Goal: Task Accomplishment & Management: Manage account settings

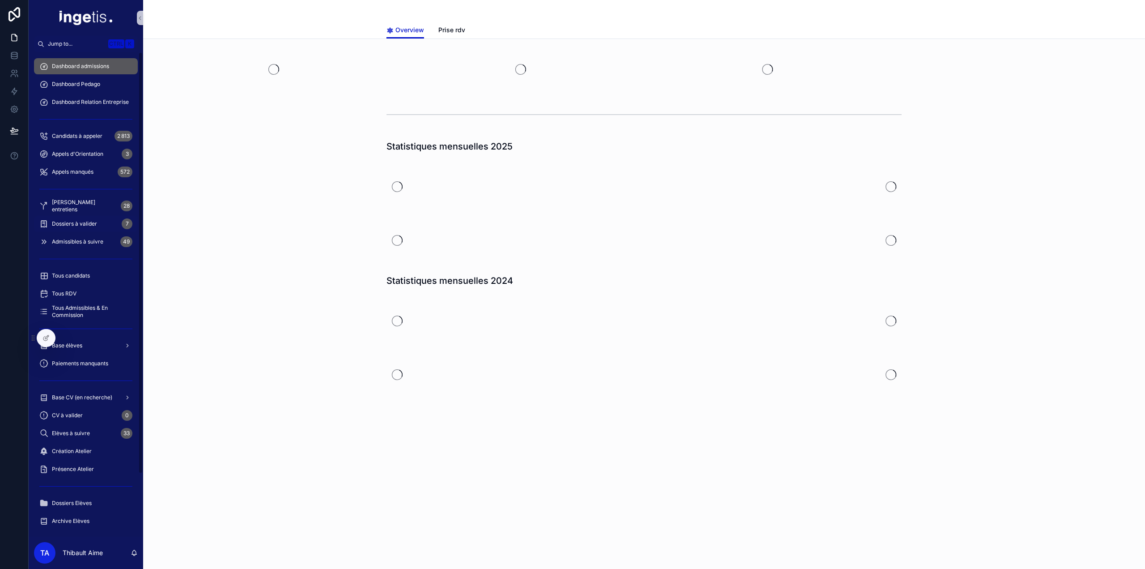
click at [97, 223] on span "Dossiers à valider" at bounding box center [74, 223] width 45 height 7
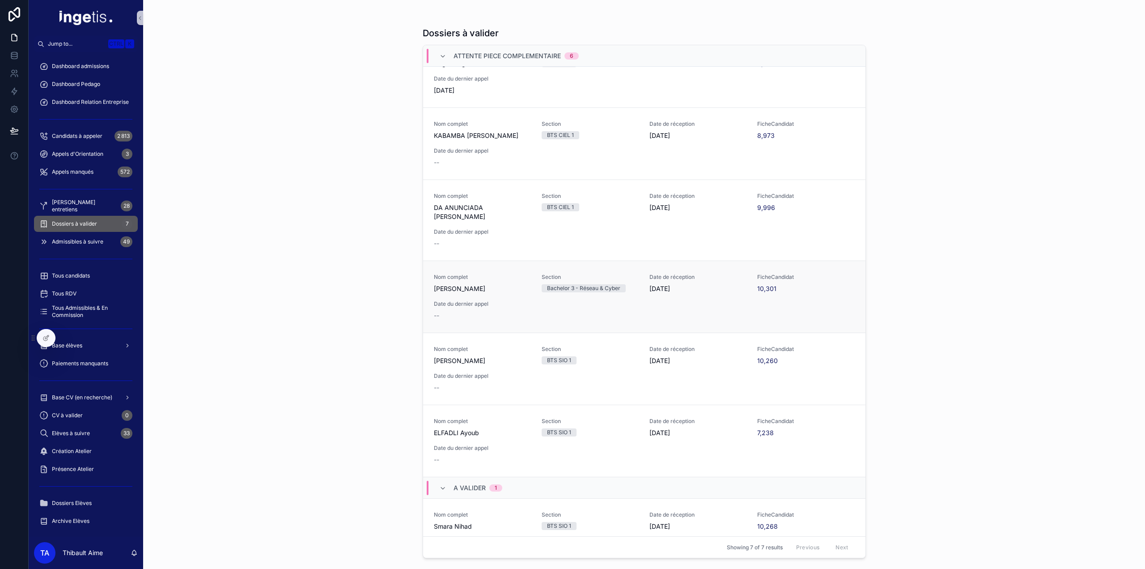
scroll to position [55, 0]
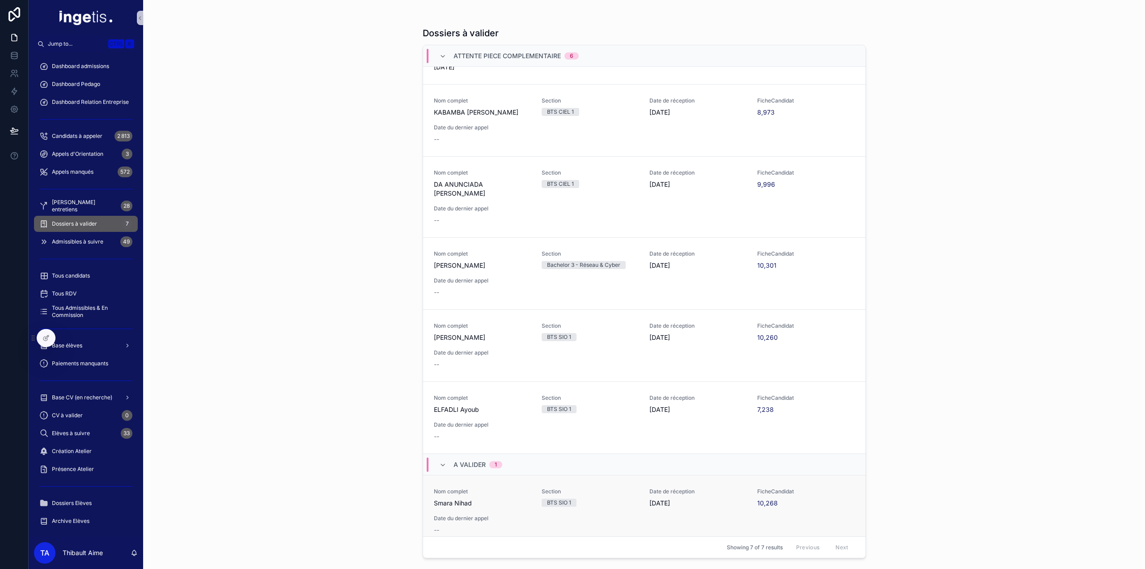
click at [542, 498] on div "Nom complet Smara Nihad Section BTS SIO 1 Date de réception 09/09/2025 FicheCan…" at bounding box center [644, 511] width 421 height 47
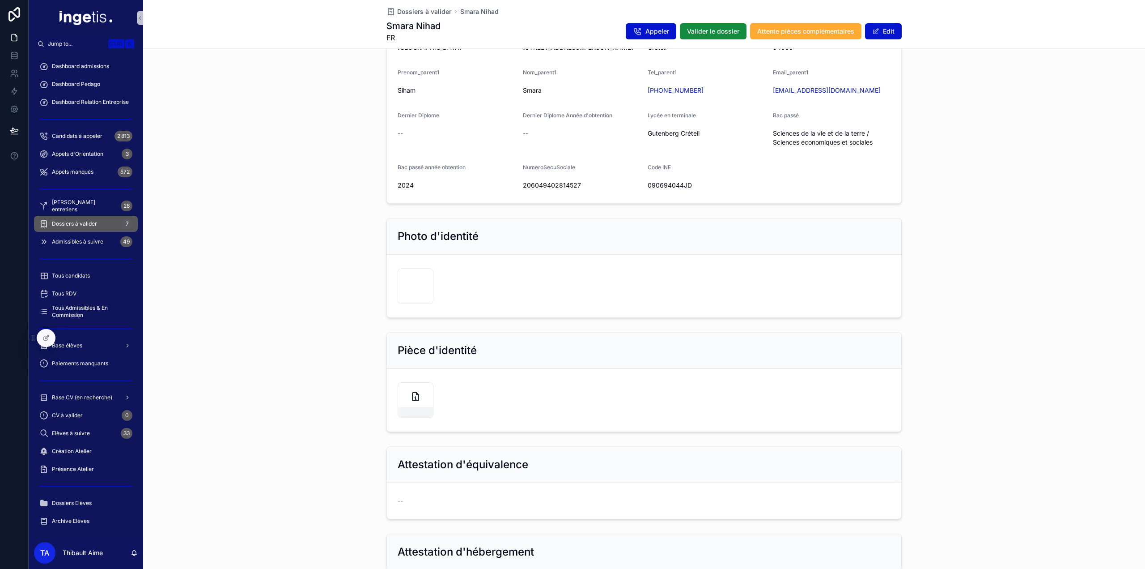
scroll to position [313, 0]
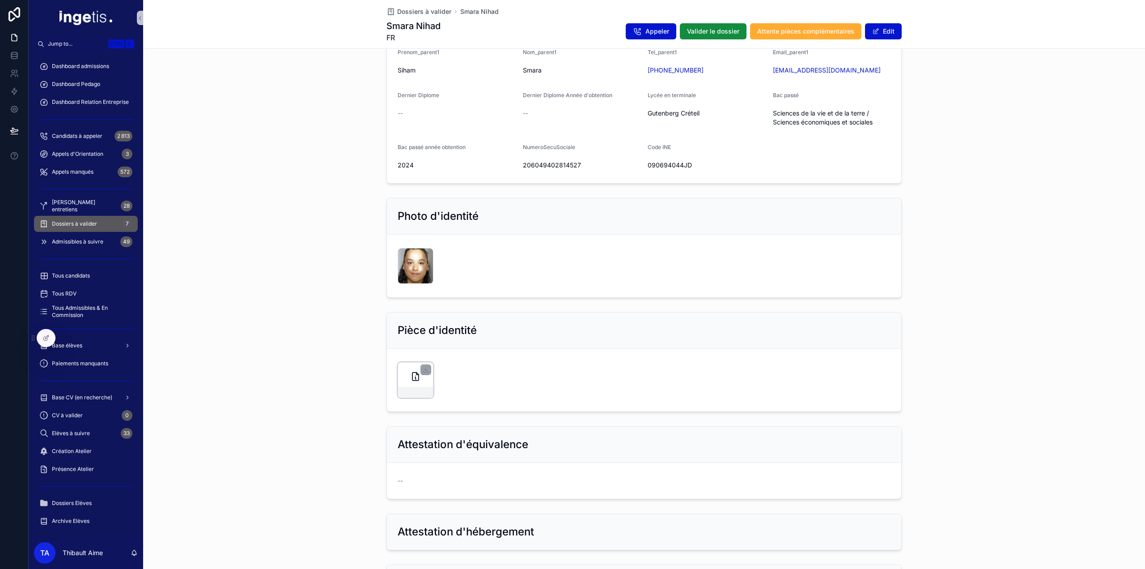
click at [413, 376] on icon "scrollable content" at bounding box center [415, 376] width 11 height 11
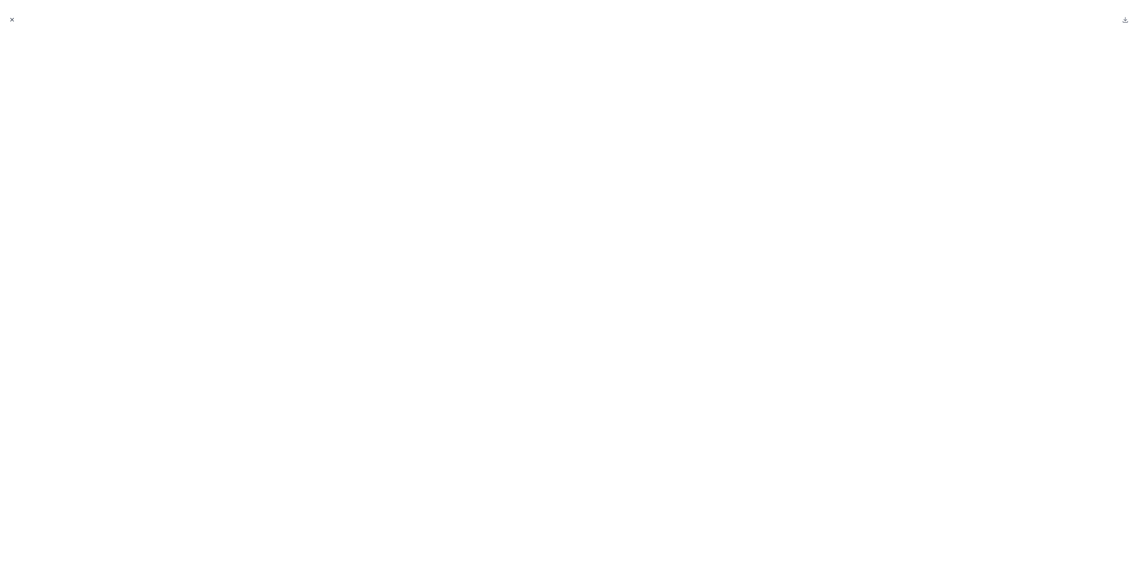
click at [9, 23] on button "Close modal" at bounding box center [12, 20] width 10 height 10
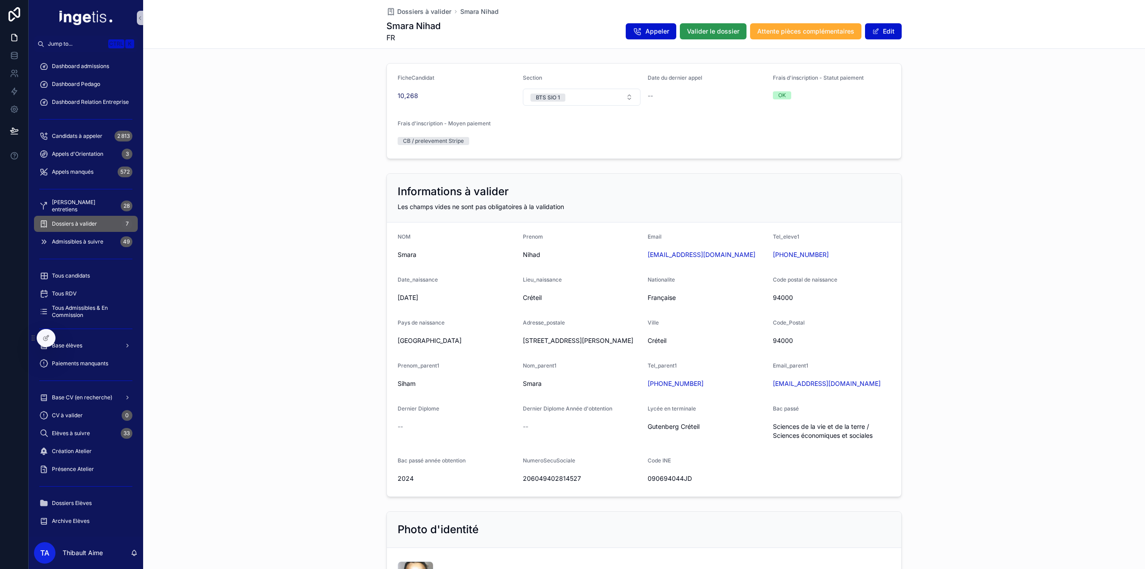
click at [727, 32] on span "Valider le dossier" at bounding box center [713, 31] width 52 height 9
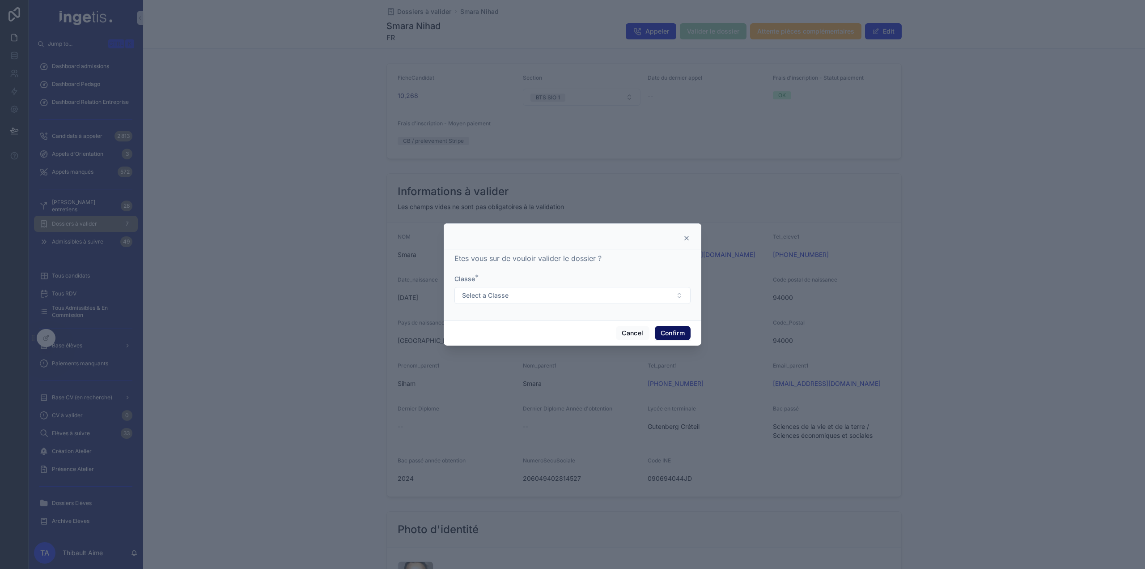
click at [667, 329] on button "Confirm" at bounding box center [673, 333] width 36 height 14
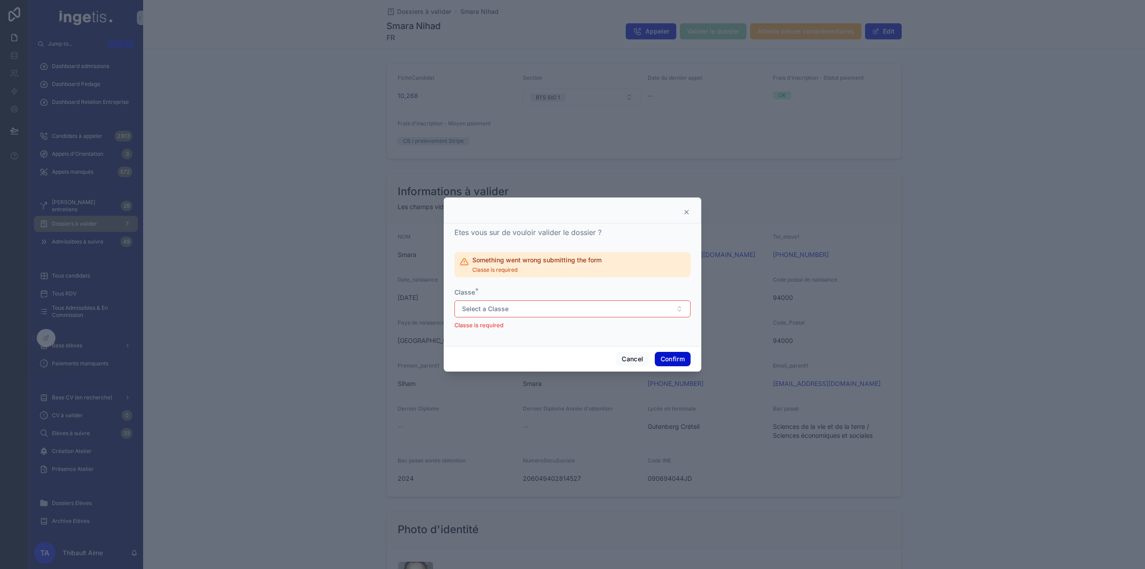
click at [685, 212] on icon at bounding box center [686, 212] width 7 height 7
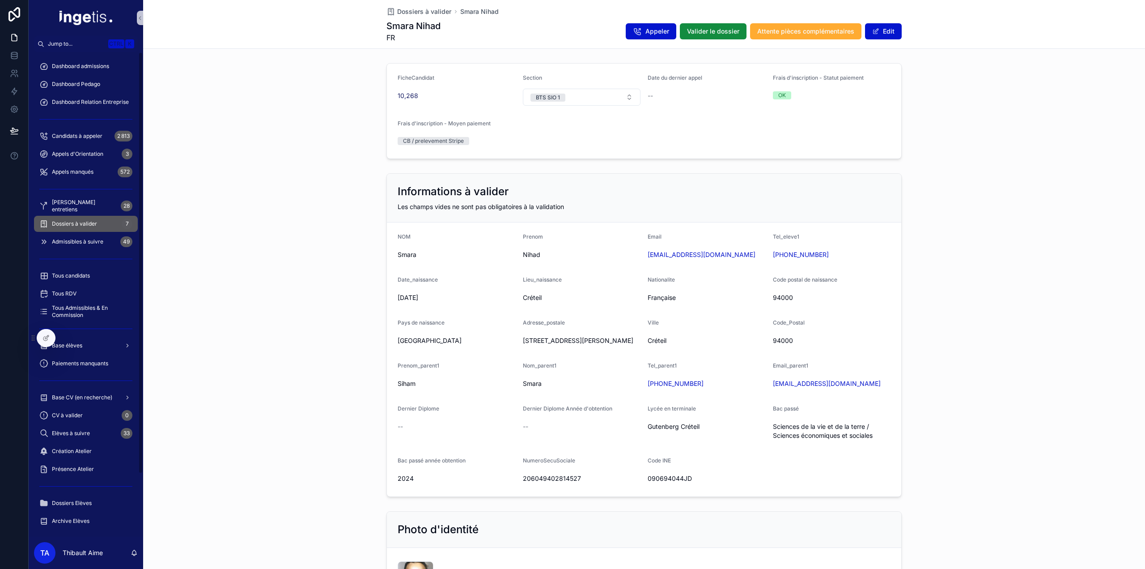
click at [85, 227] on span "Dossiers à valider" at bounding box center [74, 223] width 45 height 7
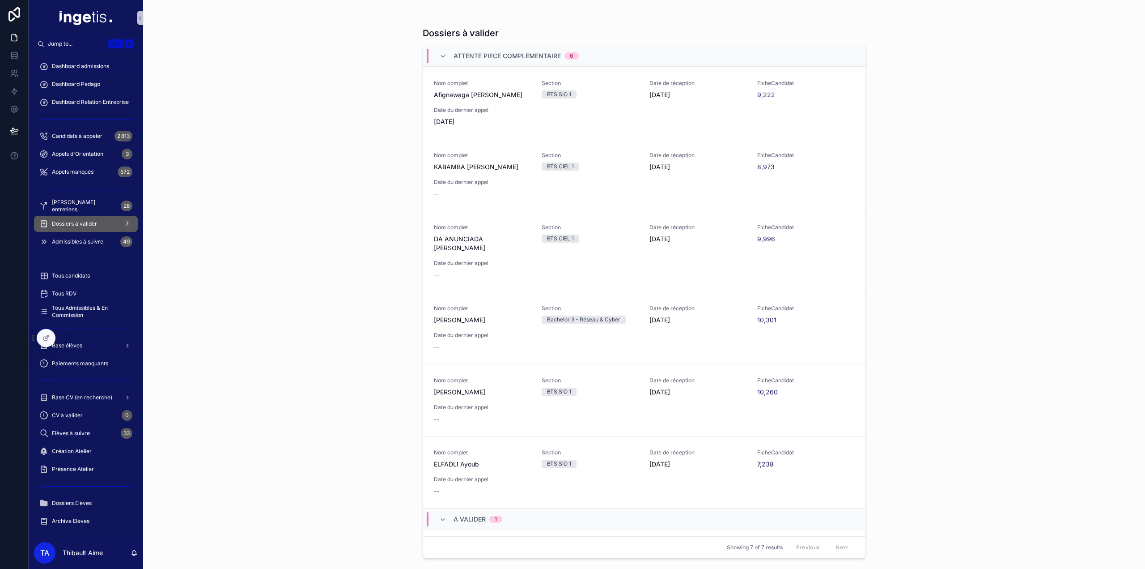
click at [90, 67] on span "Dashboard admissions" at bounding box center [80, 66] width 57 height 7
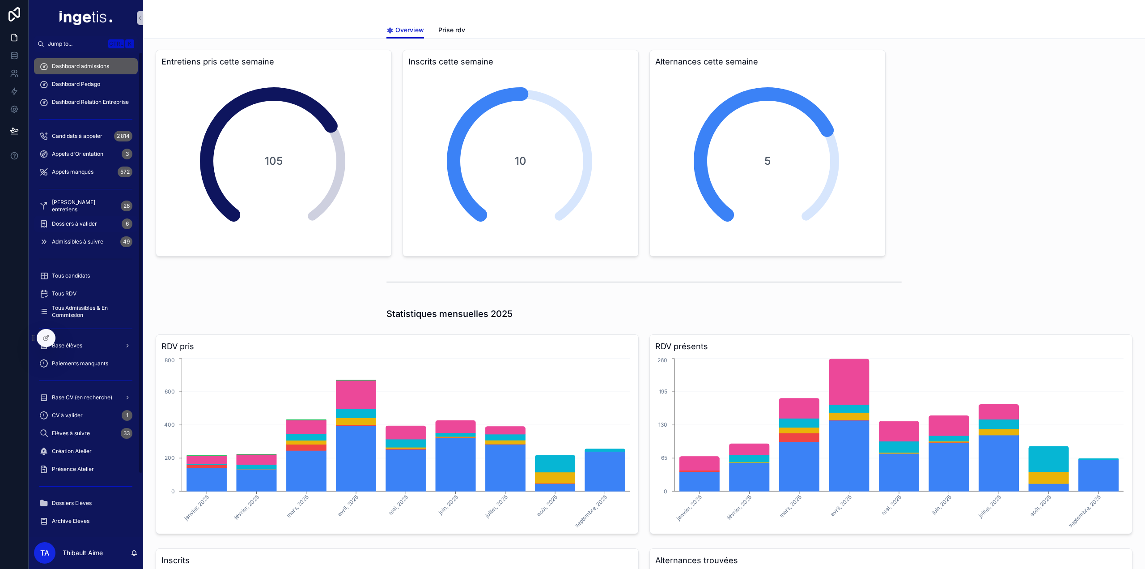
click at [93, 222] on span "Dossiers à valider" at bounding box center [74, 223] width 45 height 7
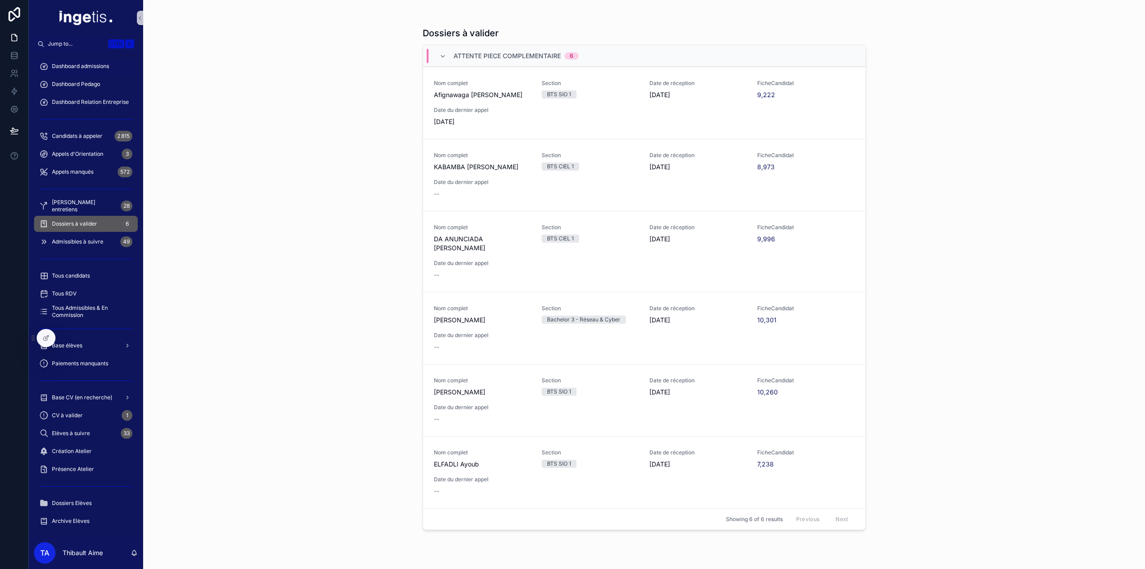
click at [64, 62] on div "Dashboard admissions" at bounding box center [85, 66] width 93 height 14
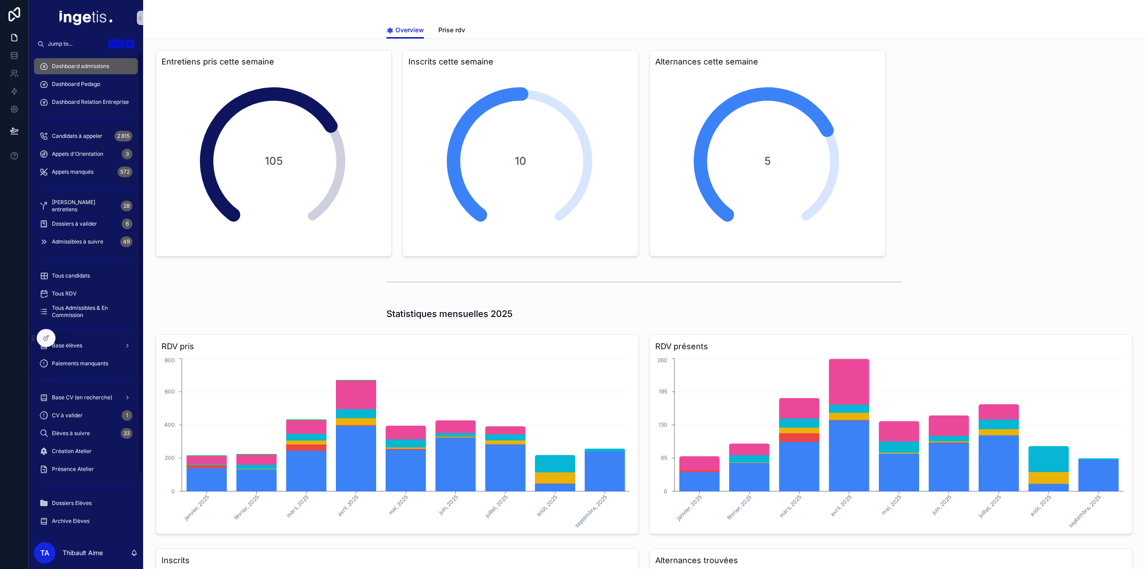
click at [93, 220] on span "Dossiers à valider" at bounding box center [74, 223] width 45 height 7
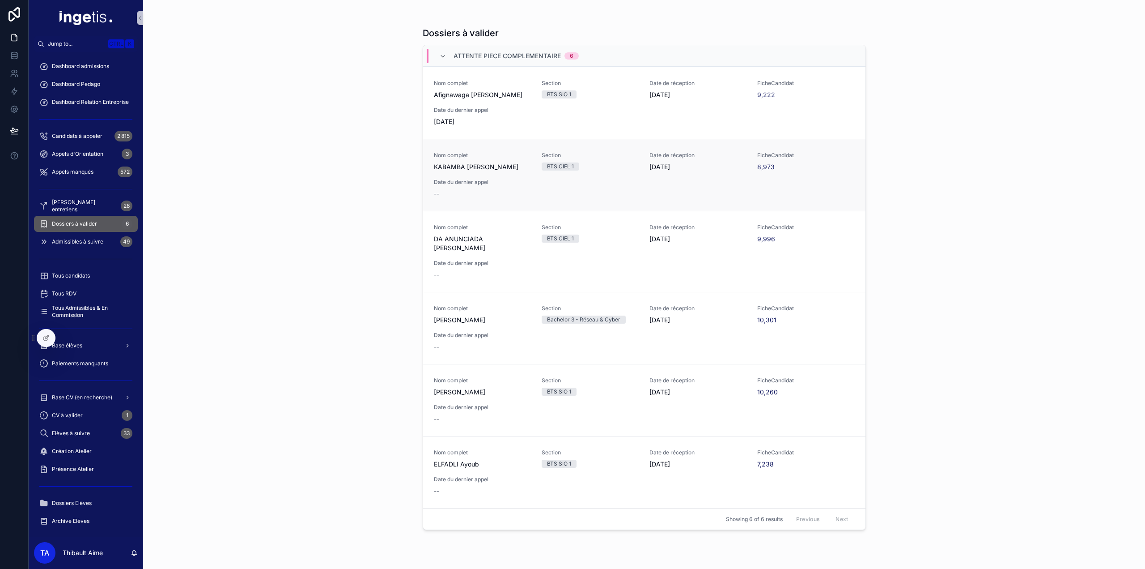
click at [497, 170] on span "KABAMBA Shakur Augustin" at bounding box center [482, 166] width 97 height 9
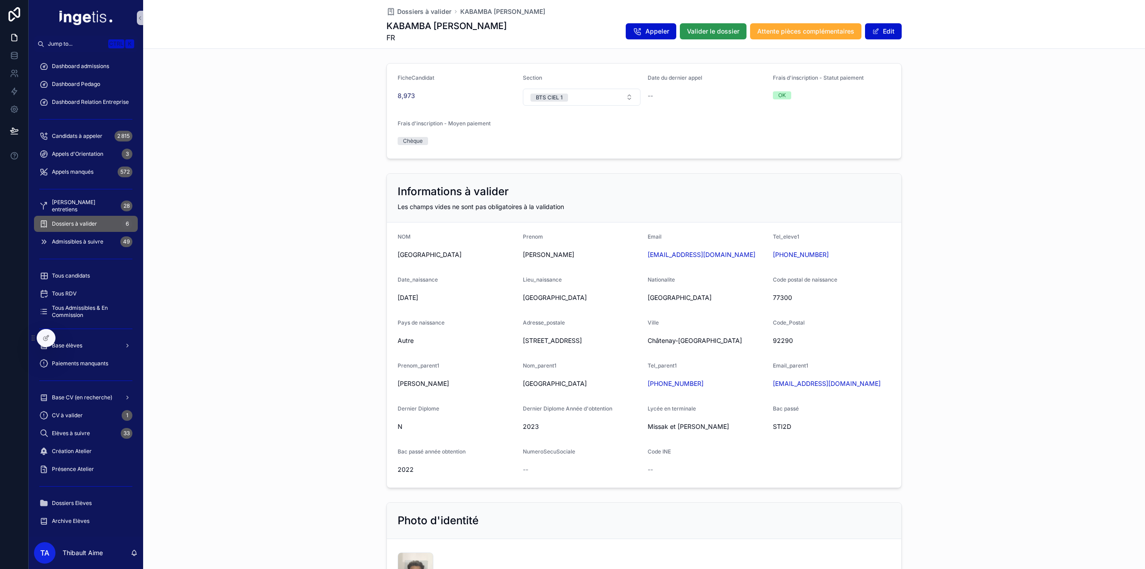
click at [719, 34] on span "Valider le dossier" at bounding box center [713, 31] width 52 height 9
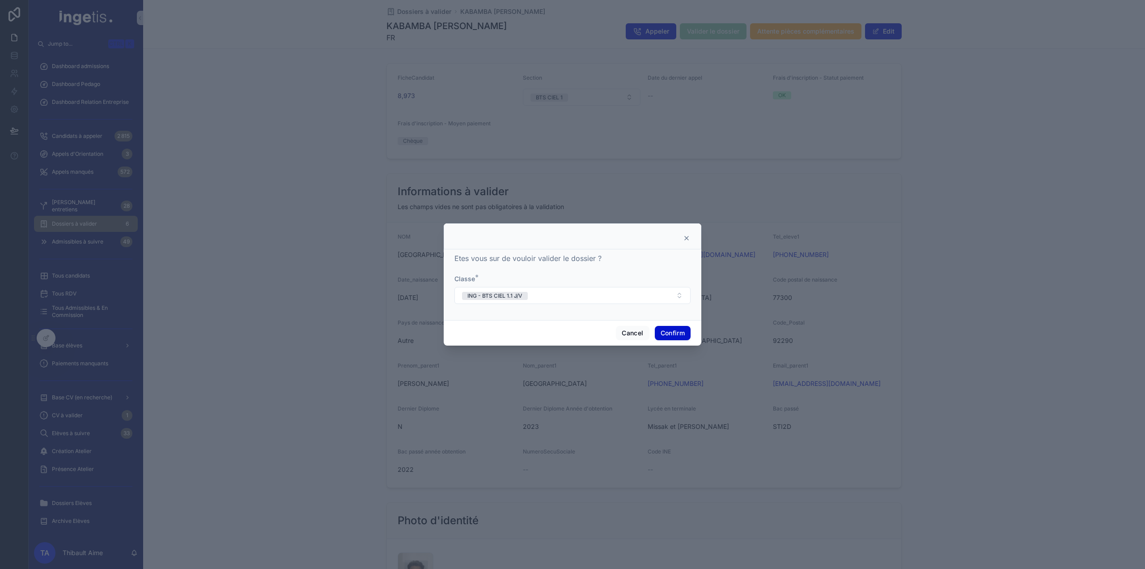
click at [685, 235] on icon at bounding box center [686, 237] width 7 height 7
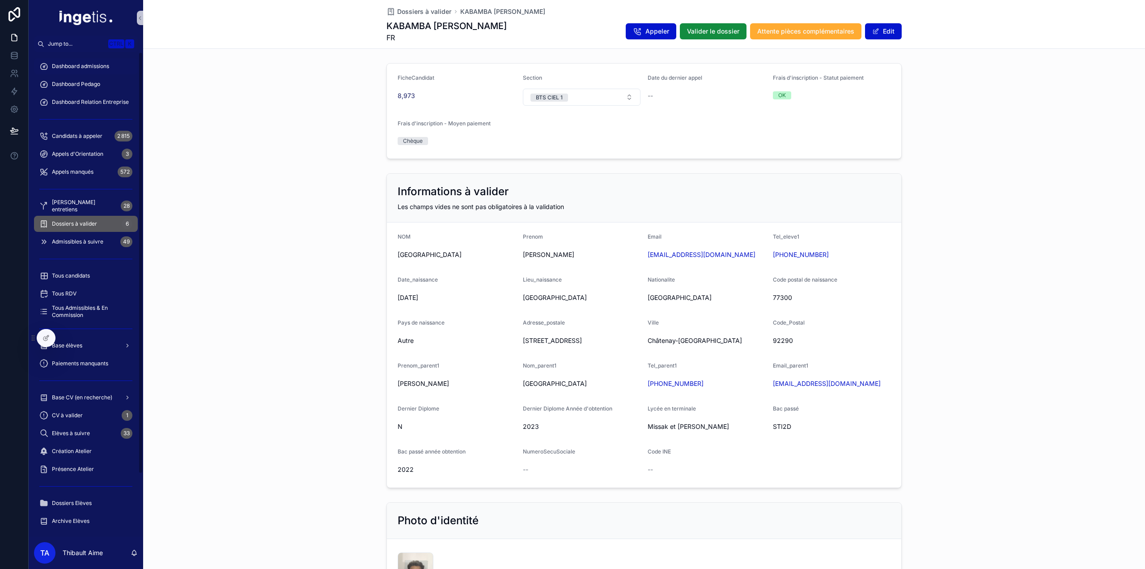
click at [108, 66] on span "Dashboard admissions" at bounding box center [80, 66] width 57 height 7
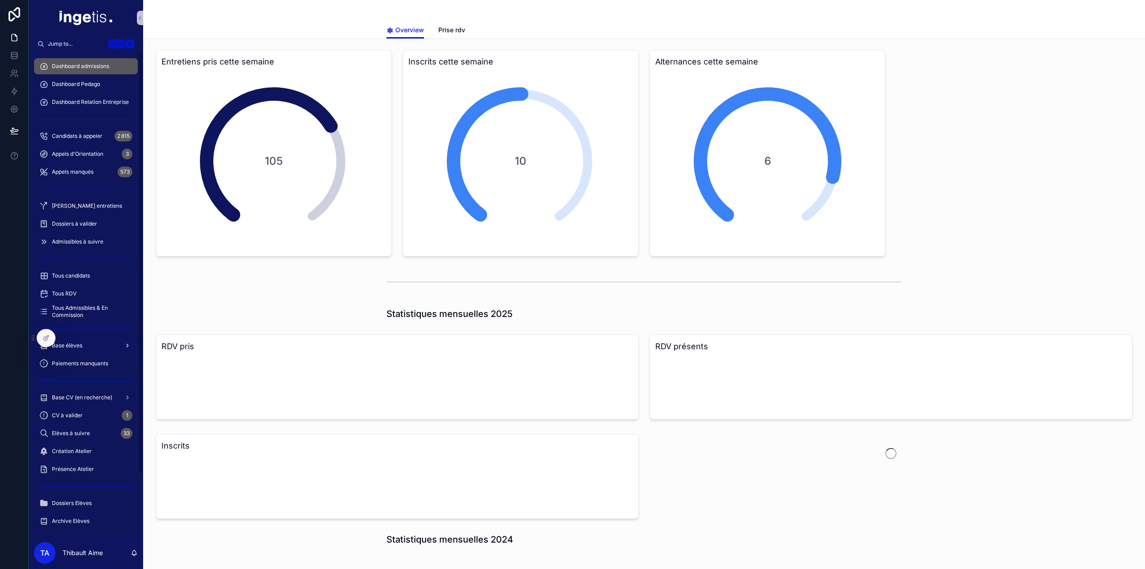
click at [80, 349] on div "Base élèves" at bounding box center [85, 345] width 93 height 14
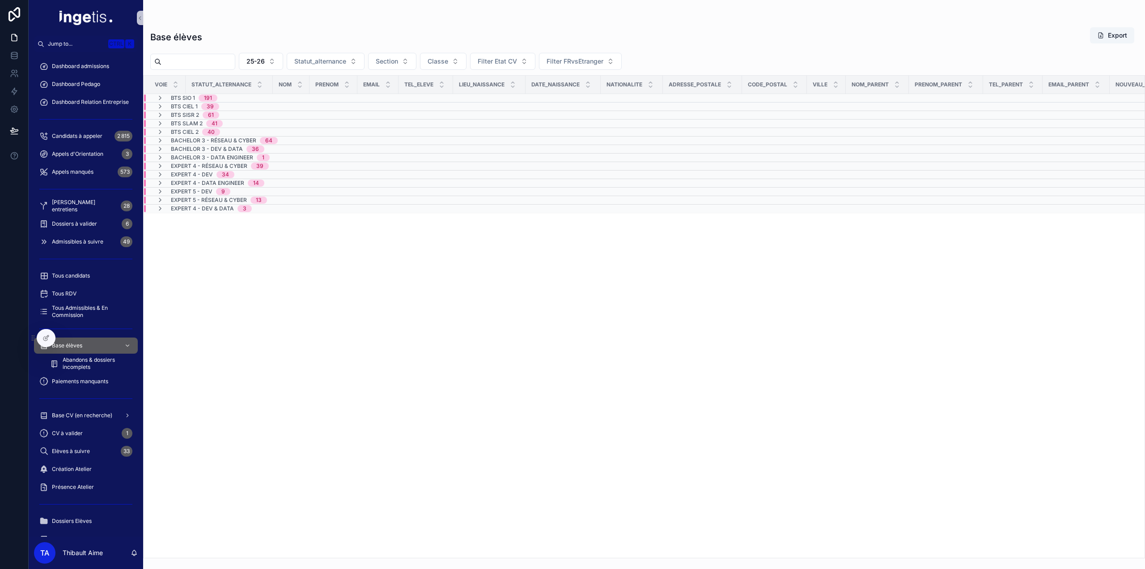
click at [206, 128] on span "40" at bounding box center [211, 131] width 18 height 7
click at [195, 124] on span "BTS SLAM 2" at bounding box center [187, 123] width 32 height 7
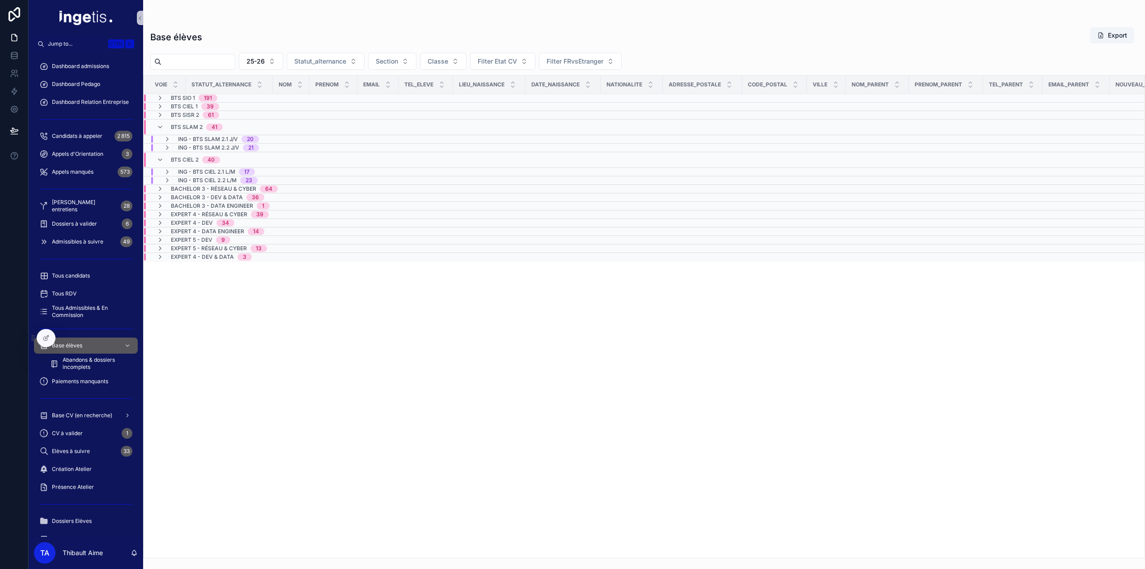
click at [188, 106] on span "BTS CIEL 1" at bounding box center [184, 106] width 27 height 7
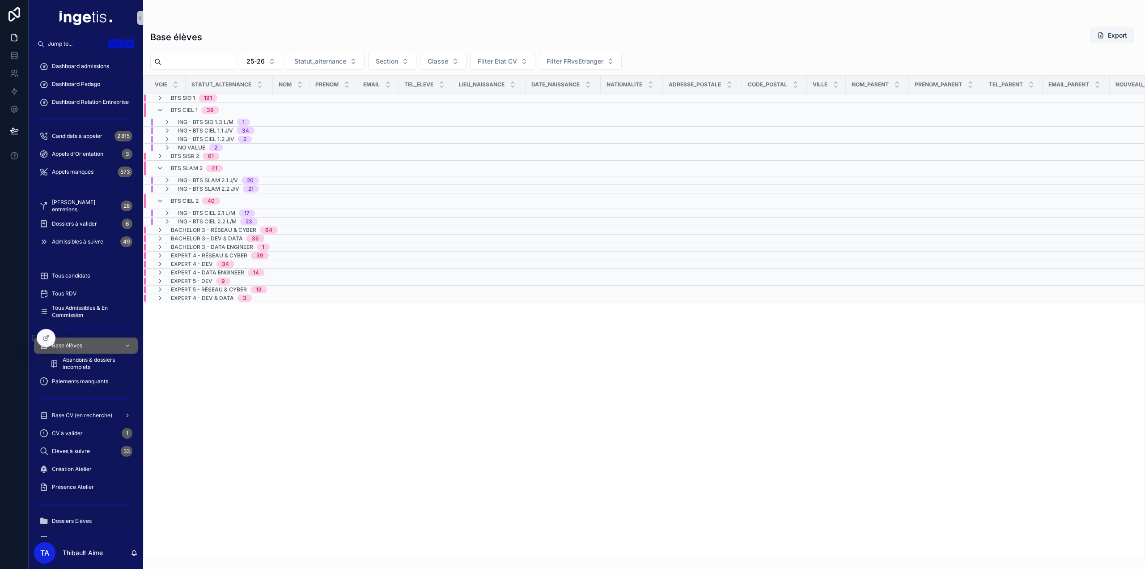
click at [206, 145] on div "No value 2" at bounding box center [200, 147] width 45 height 7
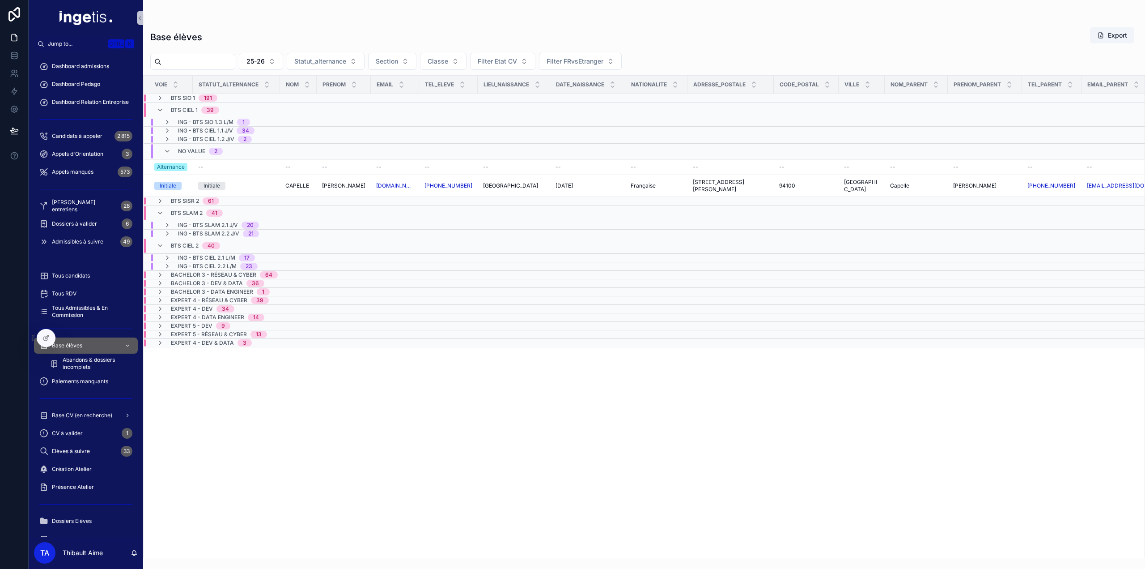
click at [198, 148] on span "No value" at bounding box center [191, 151] width 27 height 7
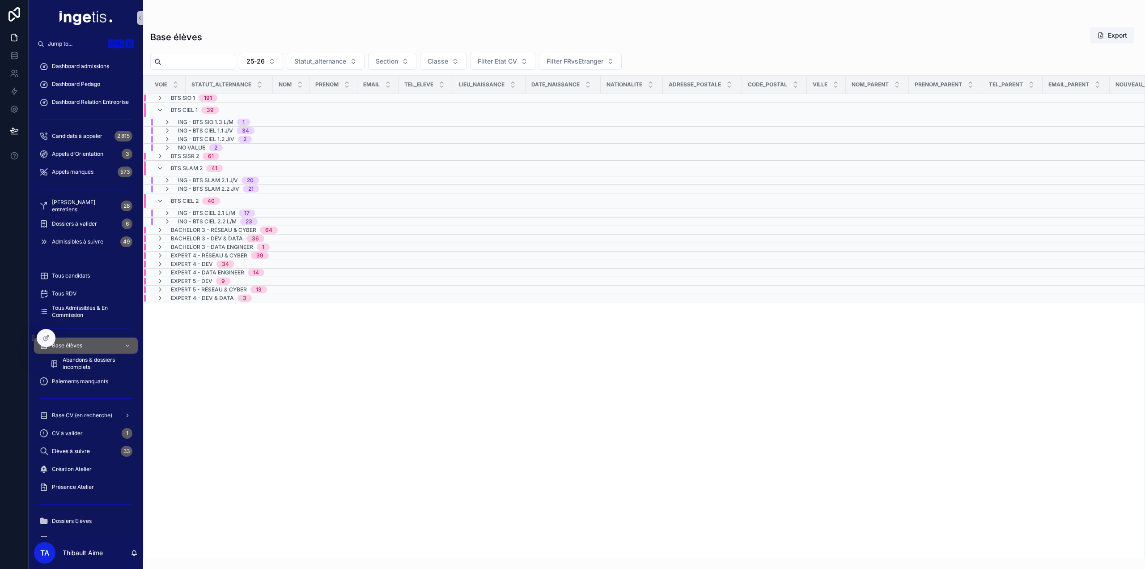
click at [232, 140] on span "ING - BTS CIEL 1.2 J/V" at bounding box center [206, 139] width 56 height 7
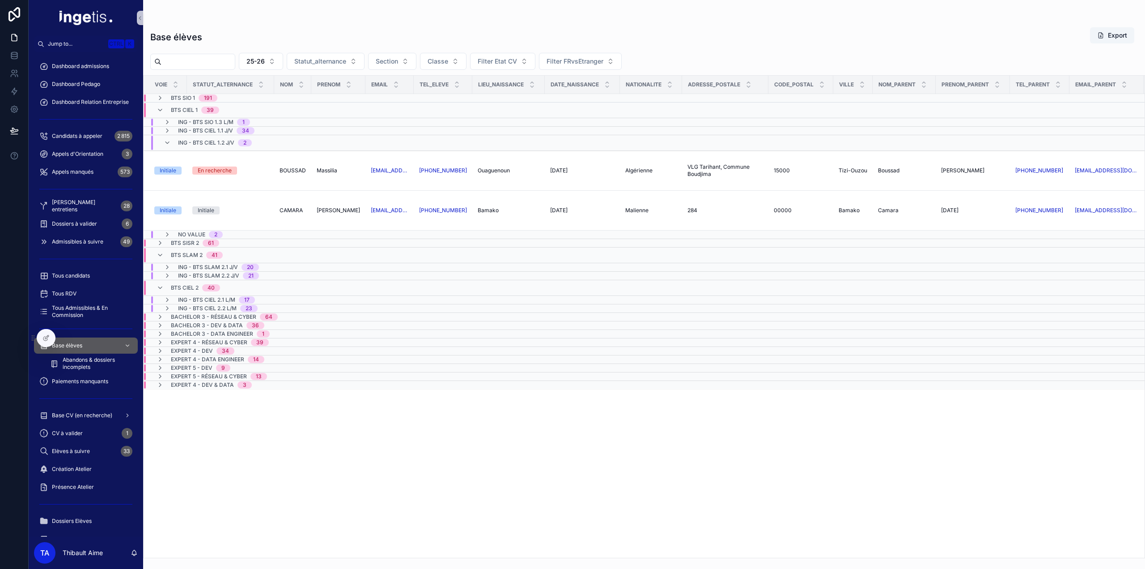
click at [216, 232] on div "2" at bounding box center [215, 234] width 3 height 7
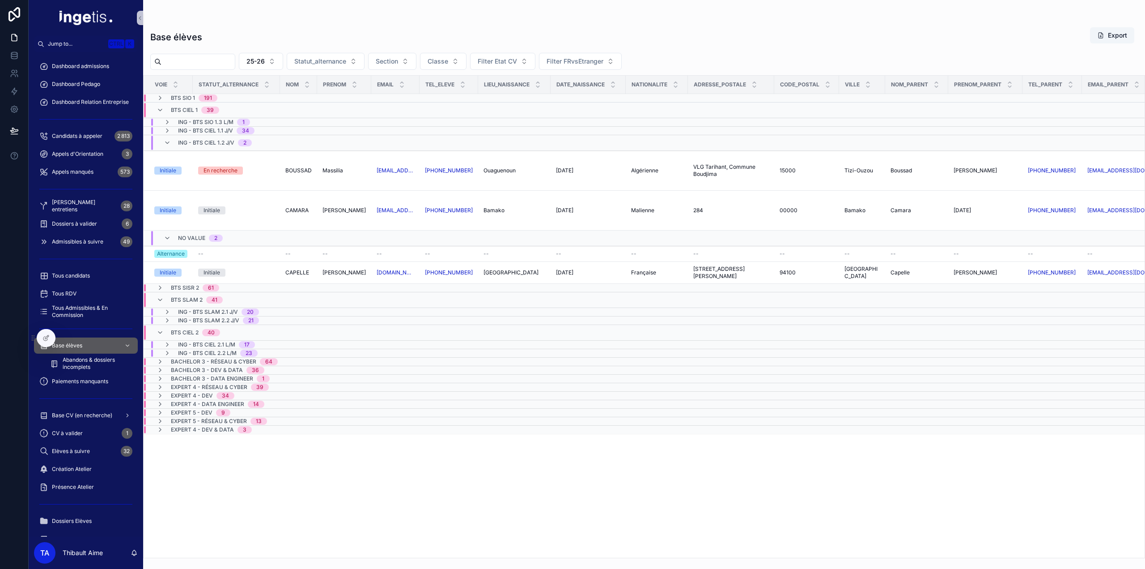
click at [216, 145] on span "ING - BTS CIEL 1.2 J/V" at bounding box center [206, 142] width 56 height 7
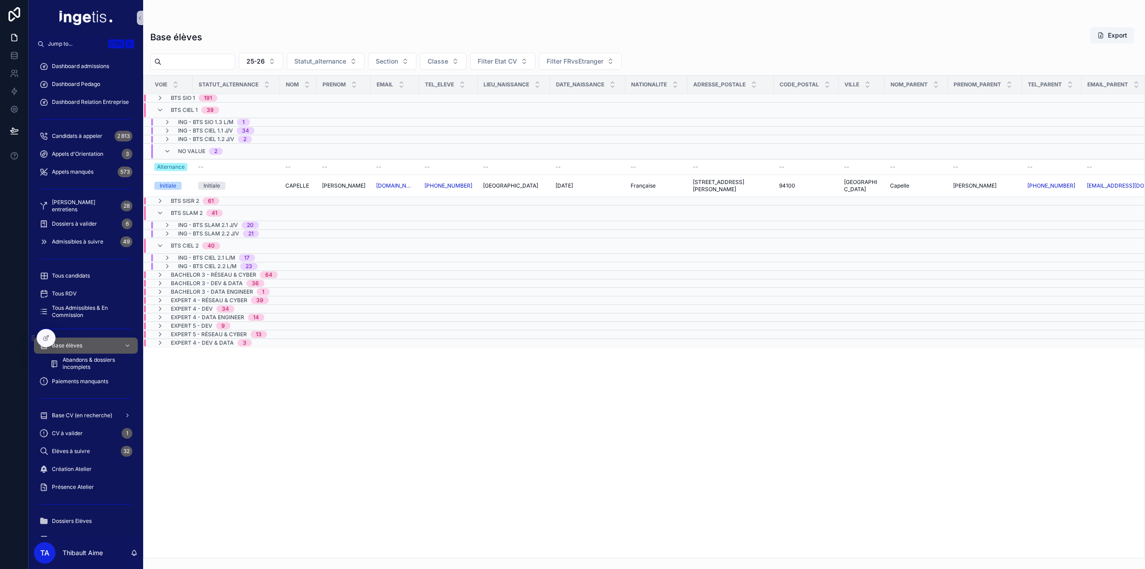
click at [203, 148] on span "No value" at bounding box center [191, 151] width 27 height 7
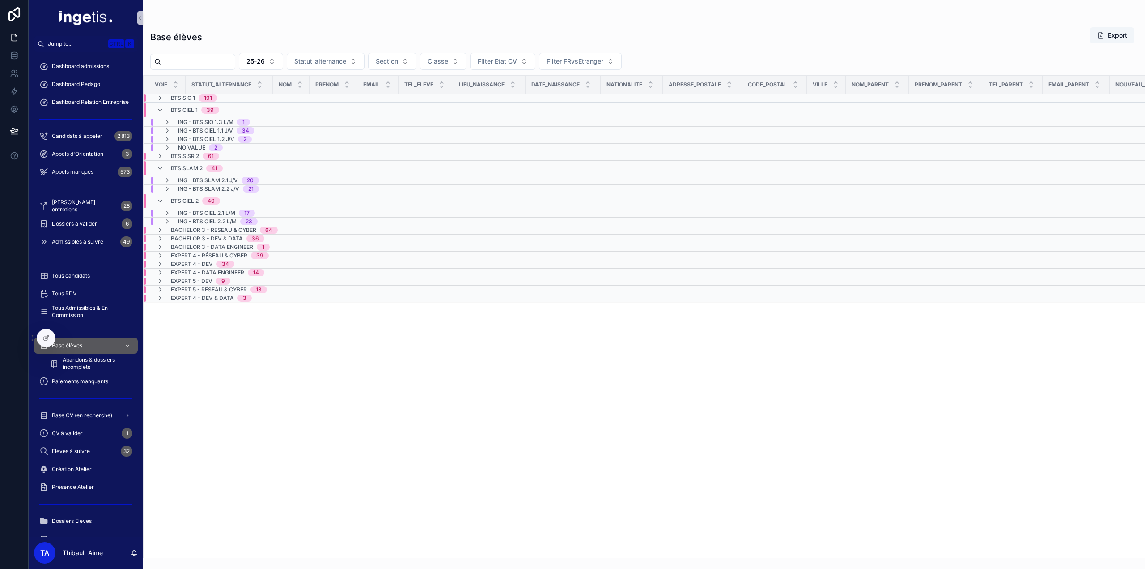
click at [224, 121] on span "ING - BTS SIO 1.3 L/M" at bounding box center [205, 122] width 55 height 7
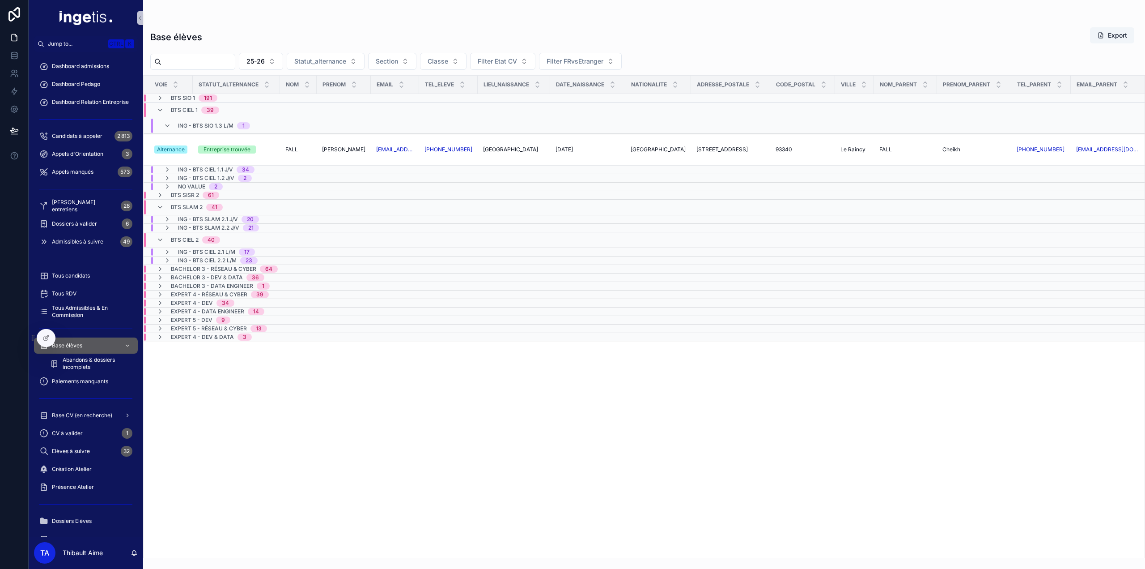
click at [222, 122] on span "ING - BTS SIO 1.3 L/M" at bounding box center [205, 125] width 55 height 7
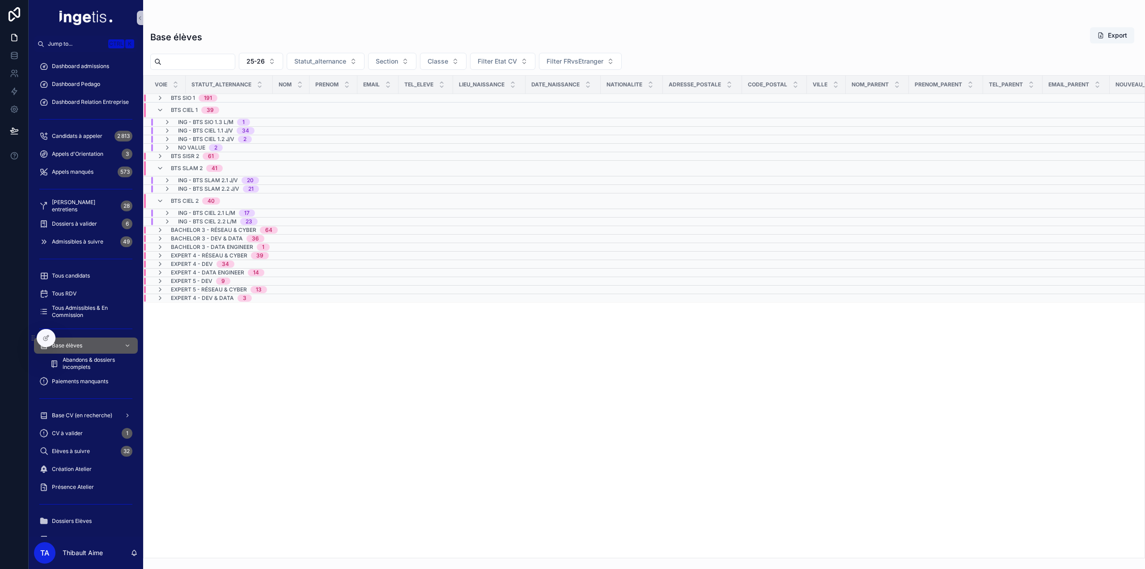
click at [222, 122] on span "ING - BTS SIO 1.3 L/M" at bounding box center [205, 122] width 55 height 7
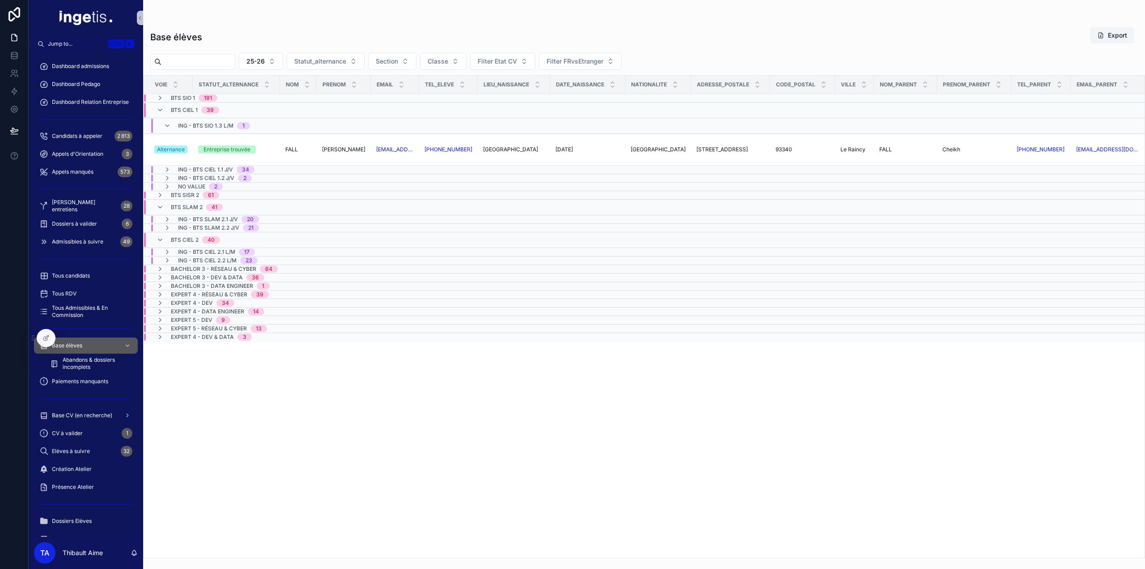
click at [294, 125] on div "ING - BTS SIO 1.3 L/M 1" at bounding box center [230, 126] width 172 height 14
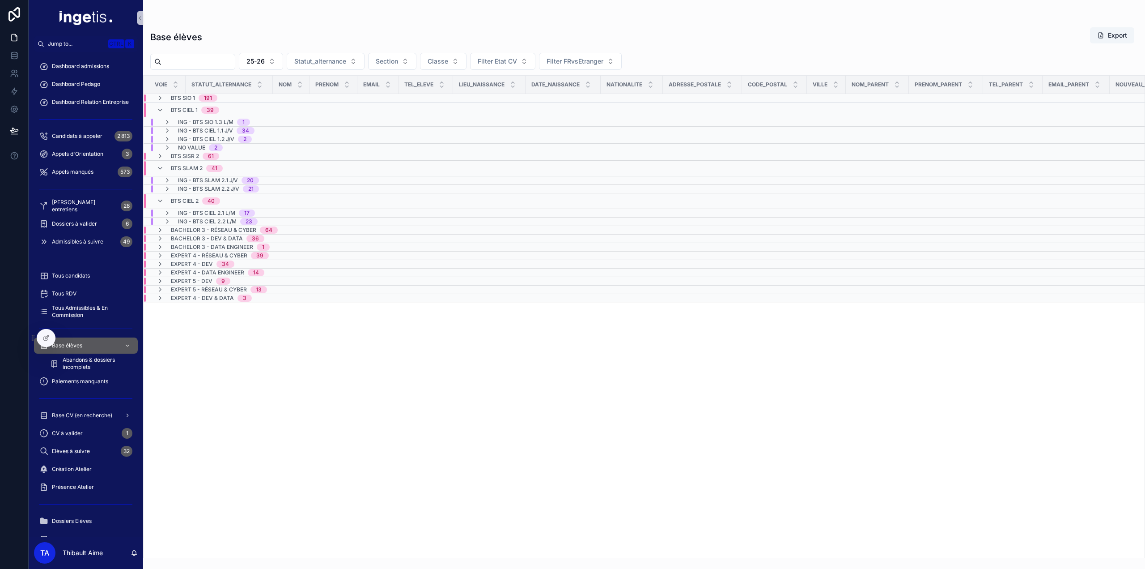
click at [206, 119] on span "ING - BTS SIO 1.3 L/M" at bounding box center [205, 122] width 55 height 7
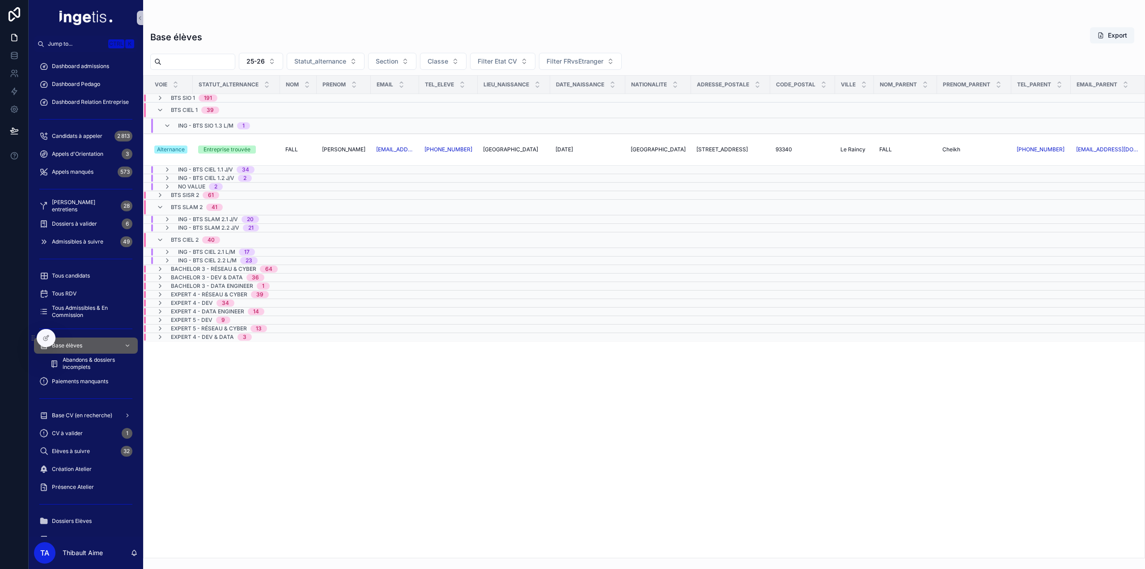
click at [190, 108] on span "BTS CIEL 1" at bounding box center [184, 109] width 27 height 7
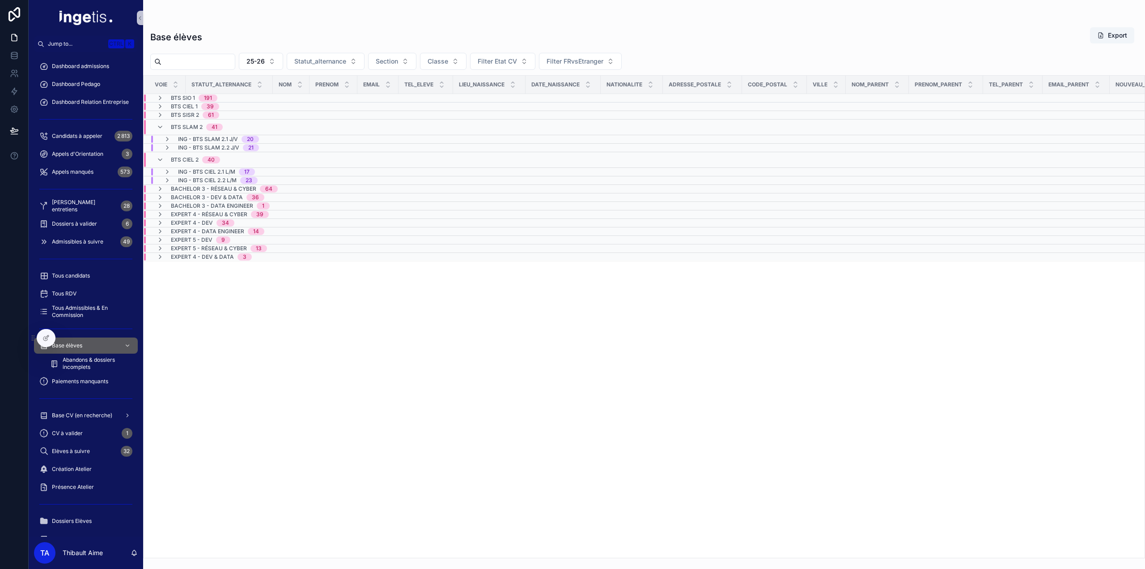
click at [183, 107] on span "BTS CIEL 1" at bounding box center [184, 106] width 27 height 7
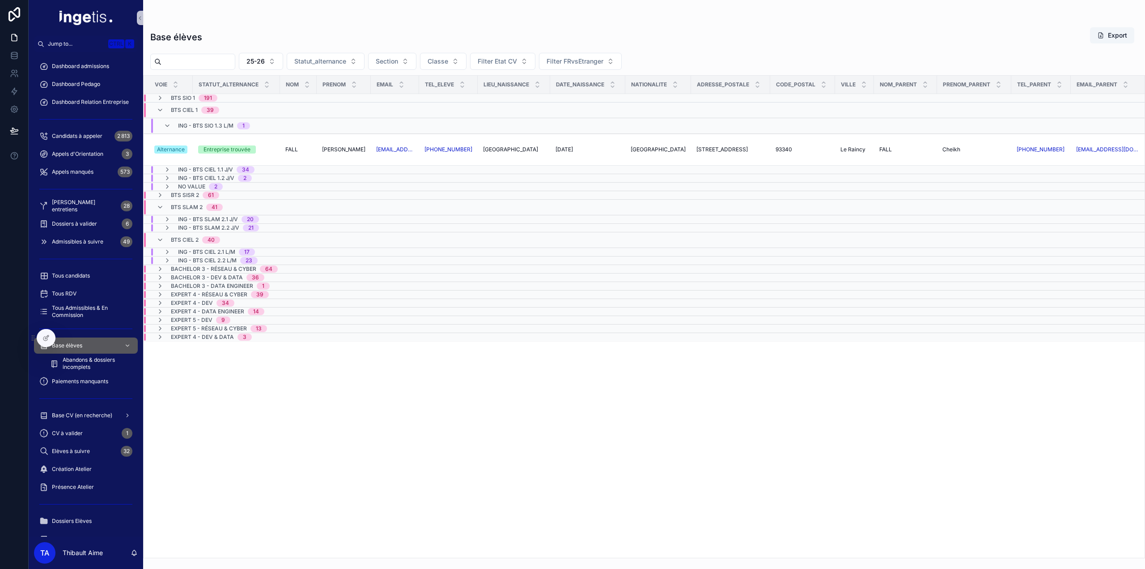
click at [177, 95] on span "BTS SIO 1" at bounding box center [183, 97] width 24 height 7
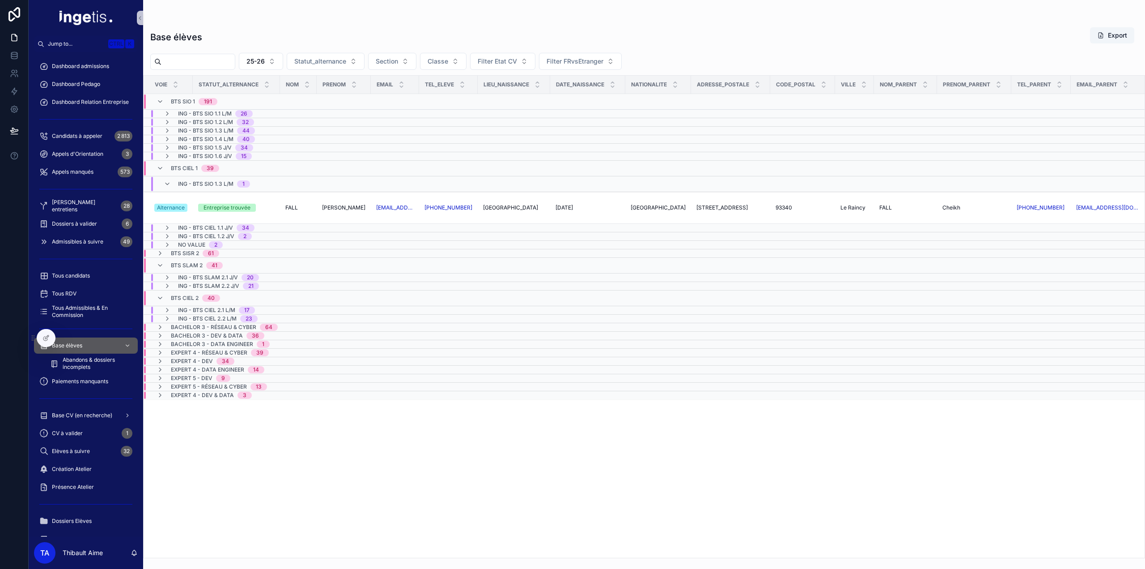
click at [210, 113] on span "ING - BTS SIO 1.1 L/M" at bounding box center [205, 113] width 54 height 7
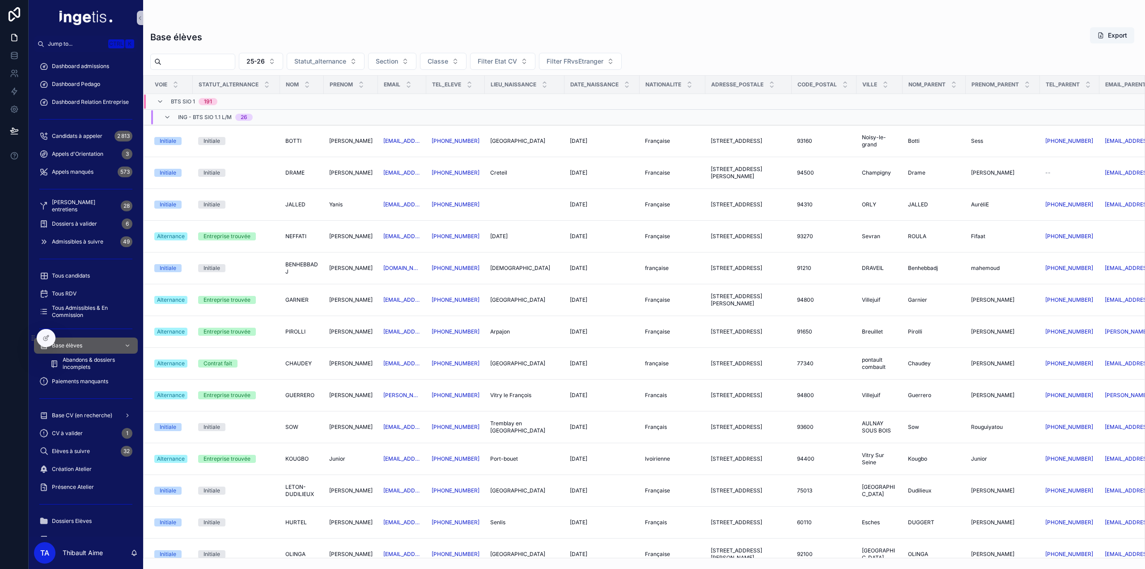
click at [209, 114] on span "ING - BTS SIO 1.1 L/M" at bounding box center [205, 117] width 54 height 7
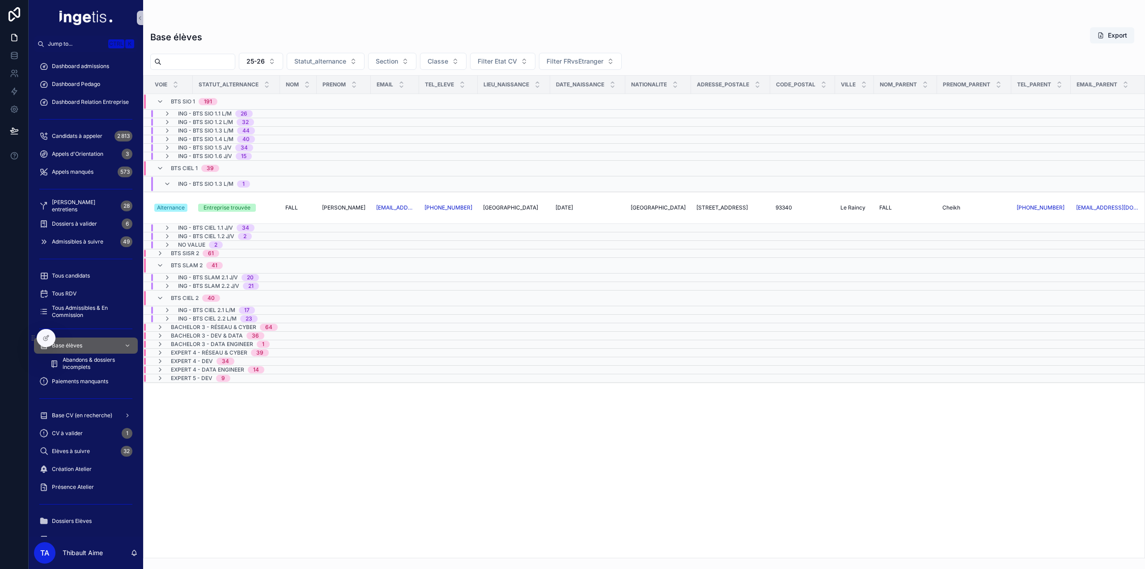
click at [208, 120] on span "ING - BTS SIO 1.2 L/M" at bounding box center [205, 122] width 55 height 7
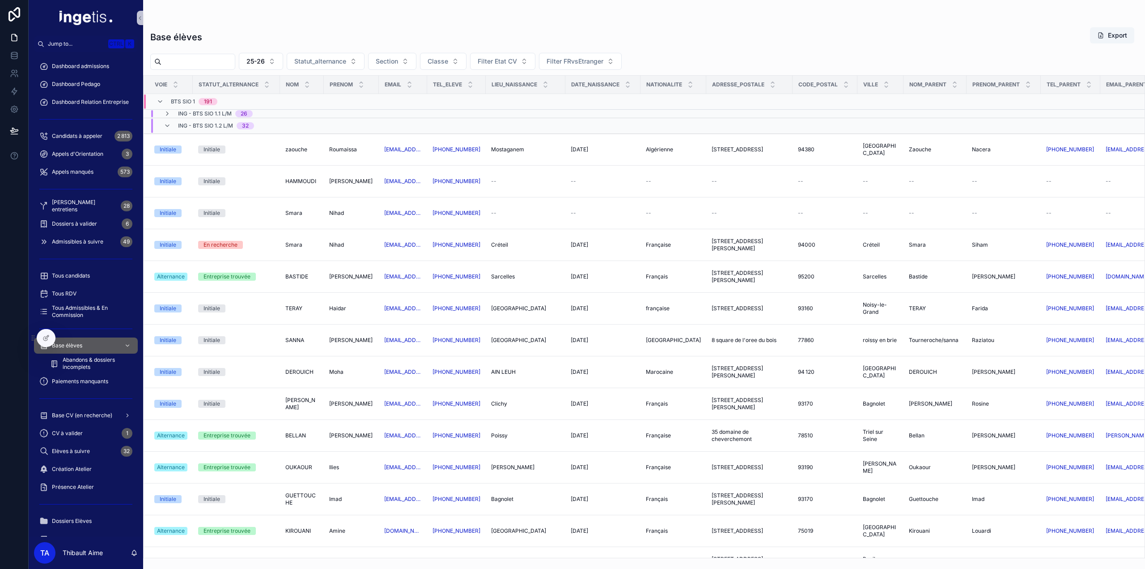
click at [216, 125] on span "ING - BTS SIO 1.2 L/M" at bounding box center [205, 125] width 55 height 7
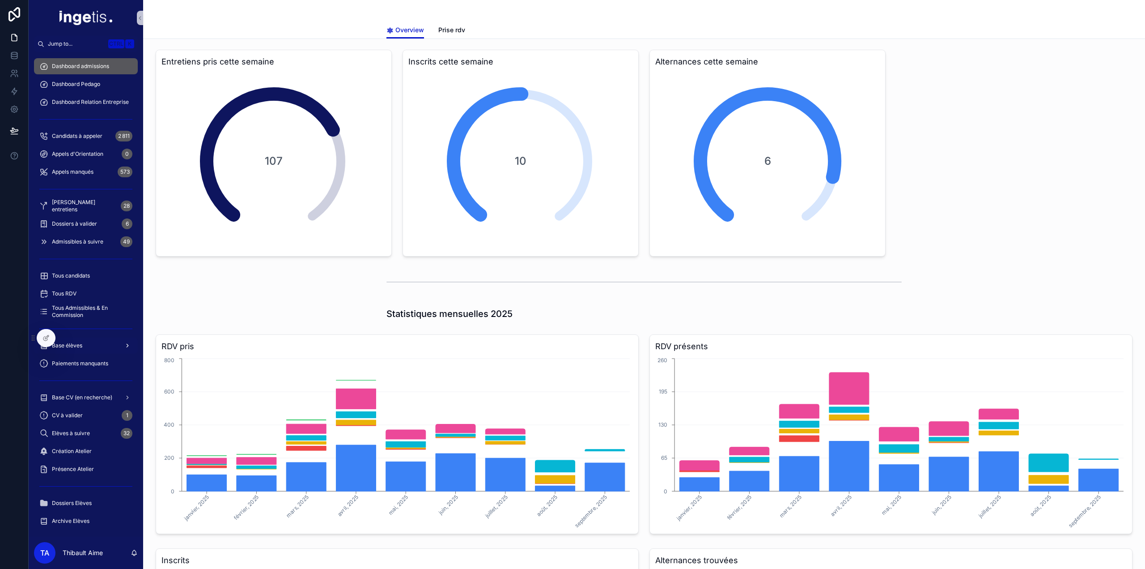
click at [81, 345] on span "Base élèves" at bounding box center [67, 345] width 30 height 7
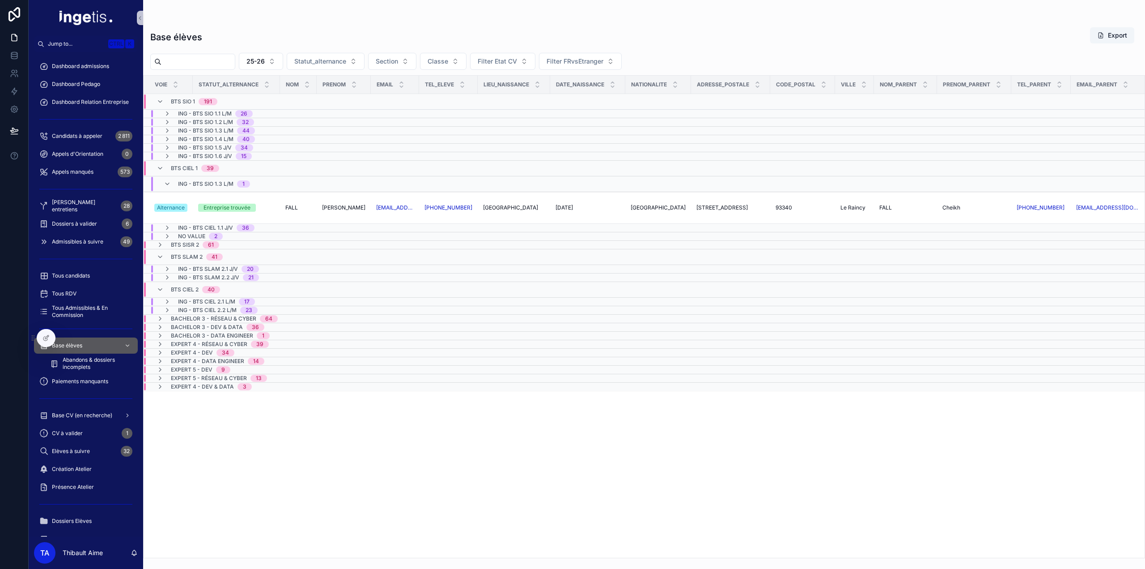
click at [209, 182] on span "ING - BTS SIO 1.3 L/M" at bounding box center [205, 183] width 55 height 7
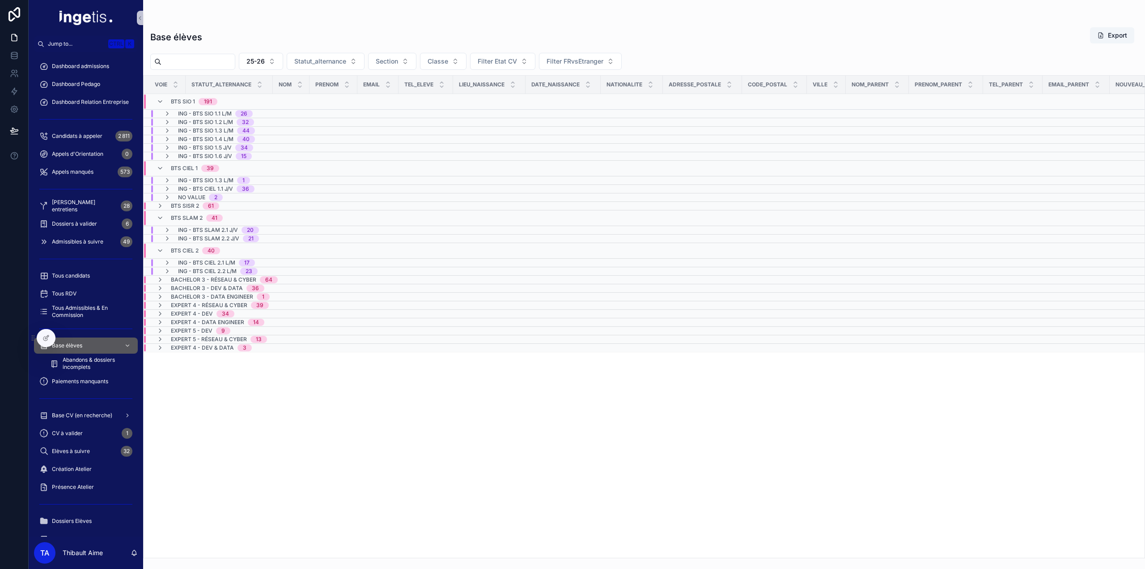
click at [188, 98] on span "BTS SIO 1" at bounding box center [183, 101] width 24 height 7
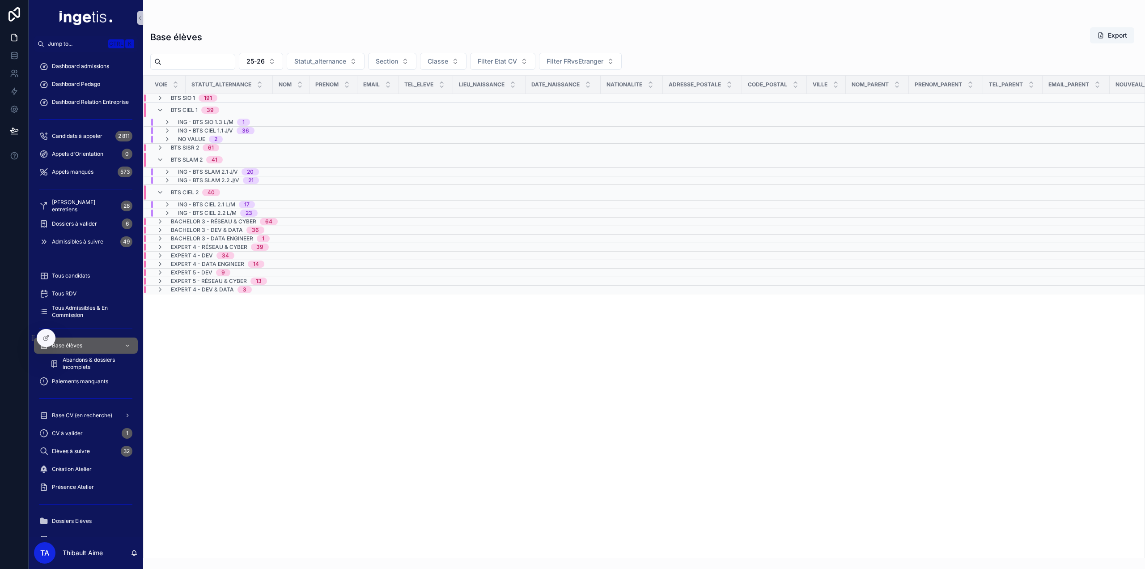
click at [190, 111] on span "BTS CIEL 1" at bounding box center [184, 109] width 27 height 7
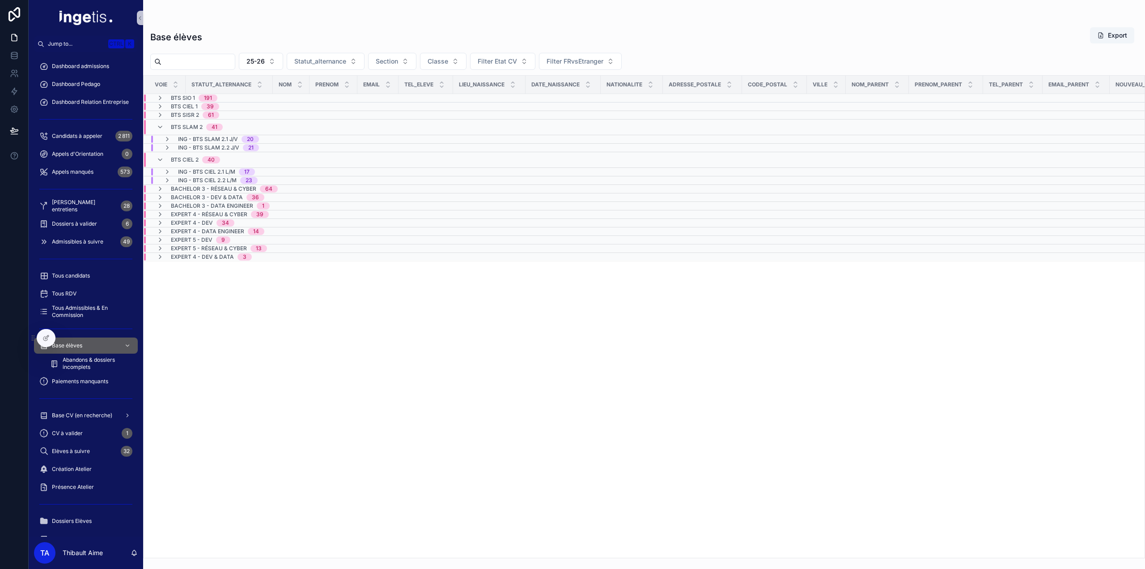
click at [188, 117] on span "BTS SISR 2" at bounding box center [185, 114] width 28 height 7
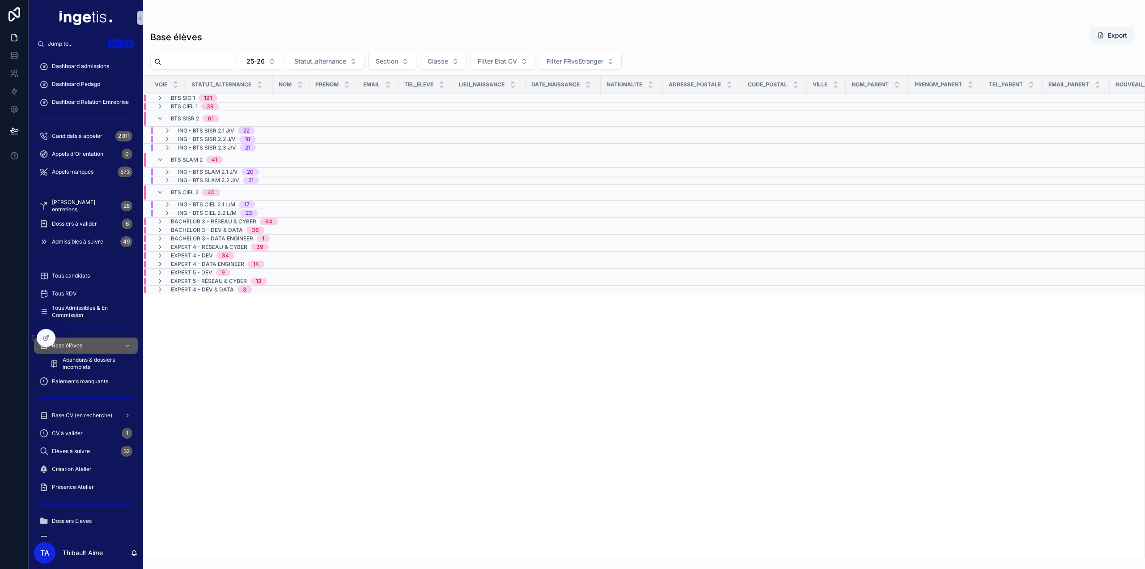
click at [187, 119] on span "BTS SISR 2" at bounding box center [185, 118] width 28 height 7
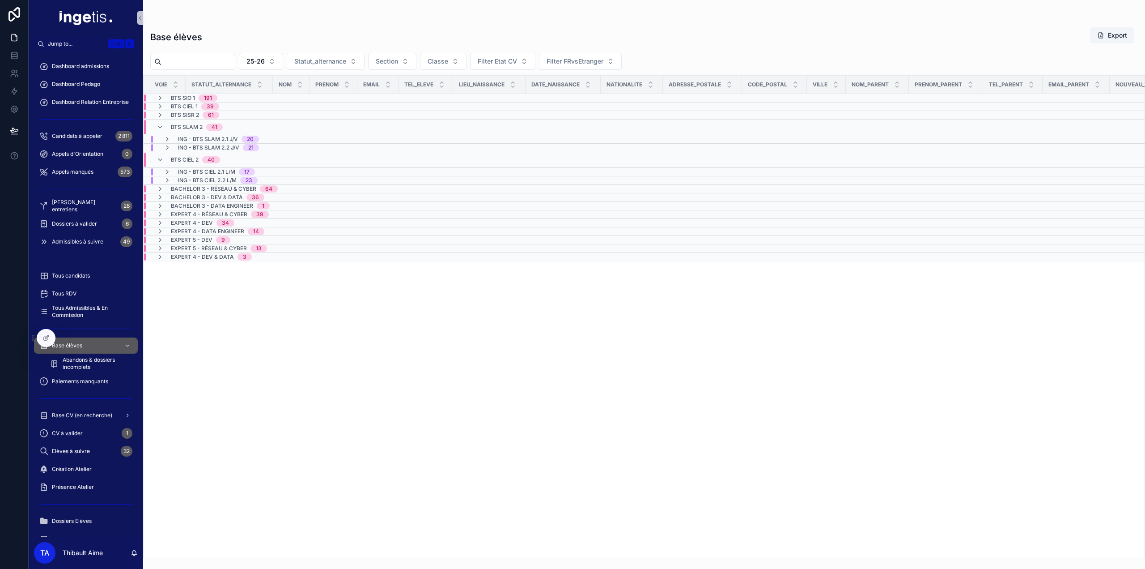
click at [184, 124] on span "BTS SLAM 2" at bounding box center [187, 126] width 32 height 7
click at [184, 132] on span "BTS CIEL 2" at bounding box center [185, 135] width 28 height 7
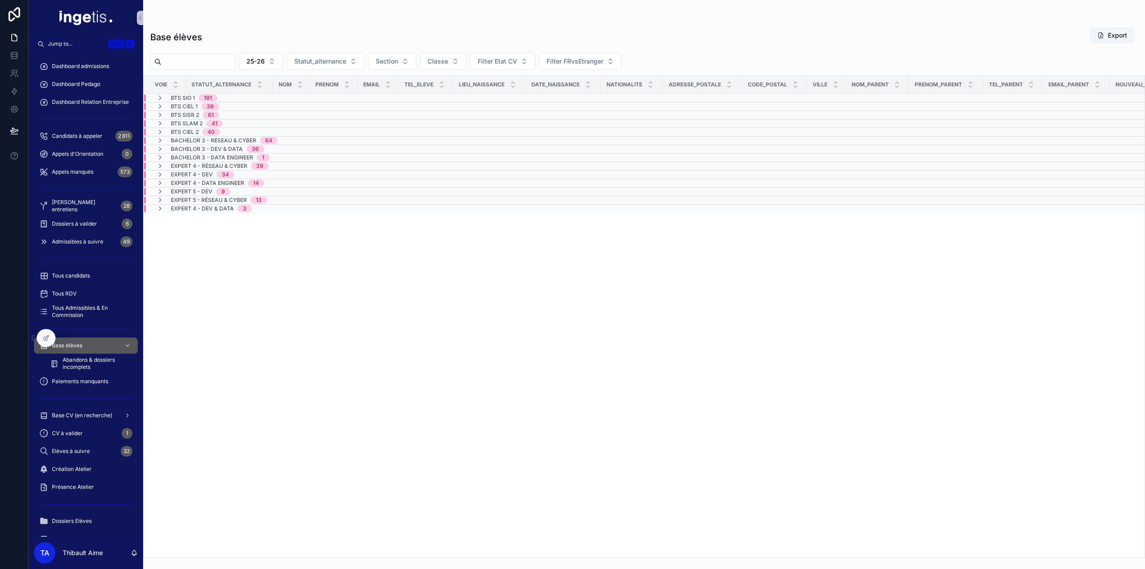
click at [184, 141] on span "Bachelor 3 - Réseau & Cyber" at bounding box center [213, 140] width 85 height 7
click at [184, 141] on span "Bachelor 3 - Réseau & Cyber" at bounding box center [213, 143] width 85 height 7
click at [186, 146] on span "Bachelor 3 - Dev & Data" at bounding box center [207, 148] width 72 height 7
click at [186, 150] on span "Bachelor 3 - Dev & Data" at bounding box center [207, 152] width 72 height 7
click at [186, 154] on span "Bachelor 3 - Data Engineer" at bounding box center [212, 157] width 82 height 7
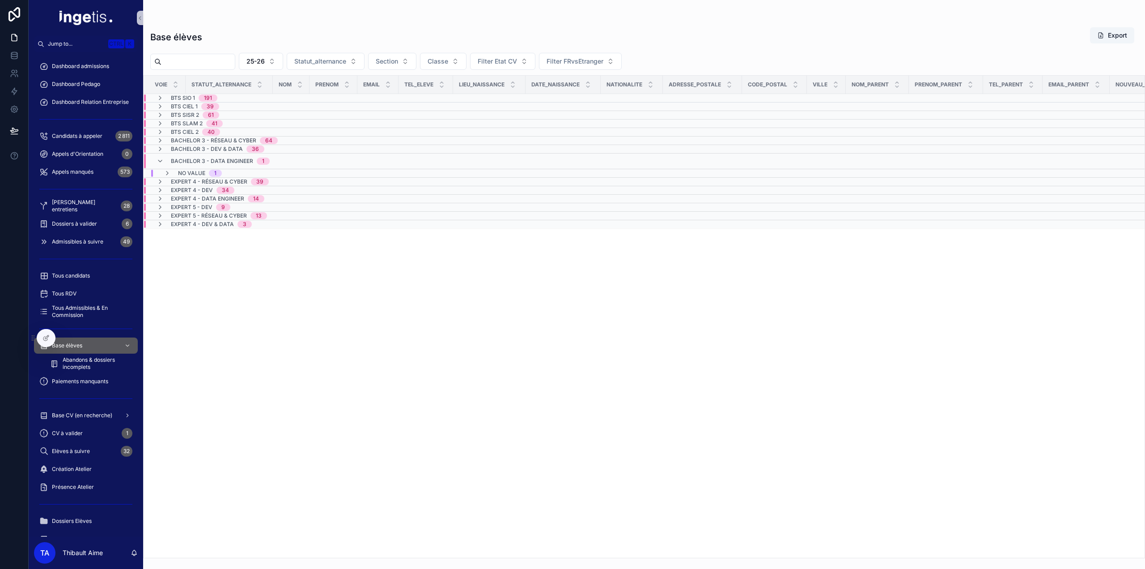
click at [184, 157] on span "Bachelor 3 - Data Engineer" at bounding box center [212, 160] width 82 height 7
click at [186, 163] on span "Expert 4 - Réseau & Cyber" at bounding box center [209, 165] width 77 height 7
click at [181, 166] on span "Expert 4 - Réseau & Cyber" at bounding box center [209, 169] width 77 height 7
click at [190, 100] on span "BTS SIO 1" at bounding box center [183, 97] width 24 height 7
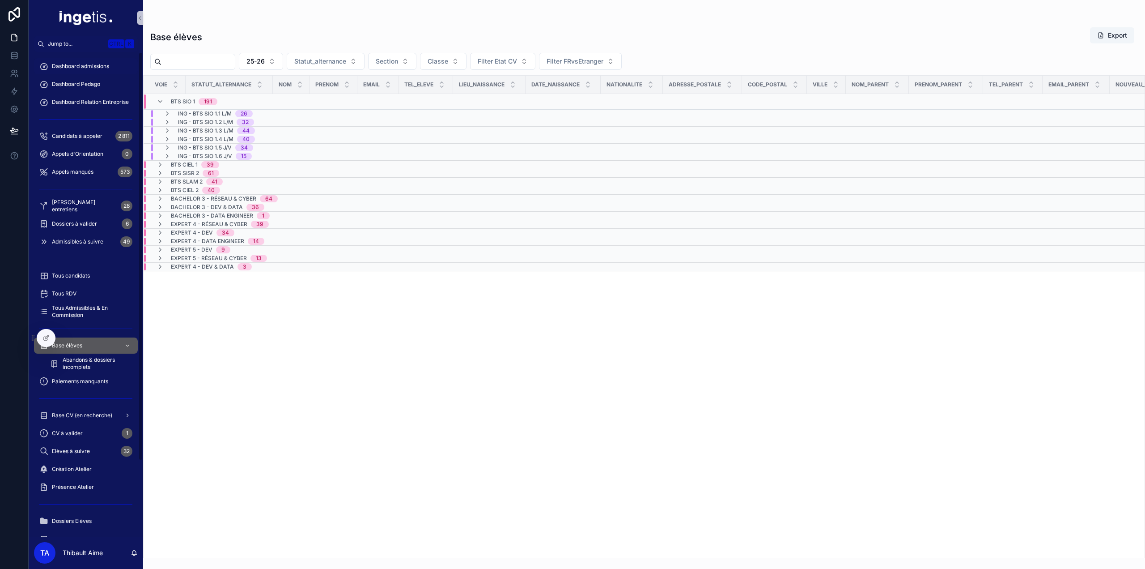
click at [86, 58] on link "Dashboard admissions" at bounding box center [86, 66] width 104 height 16
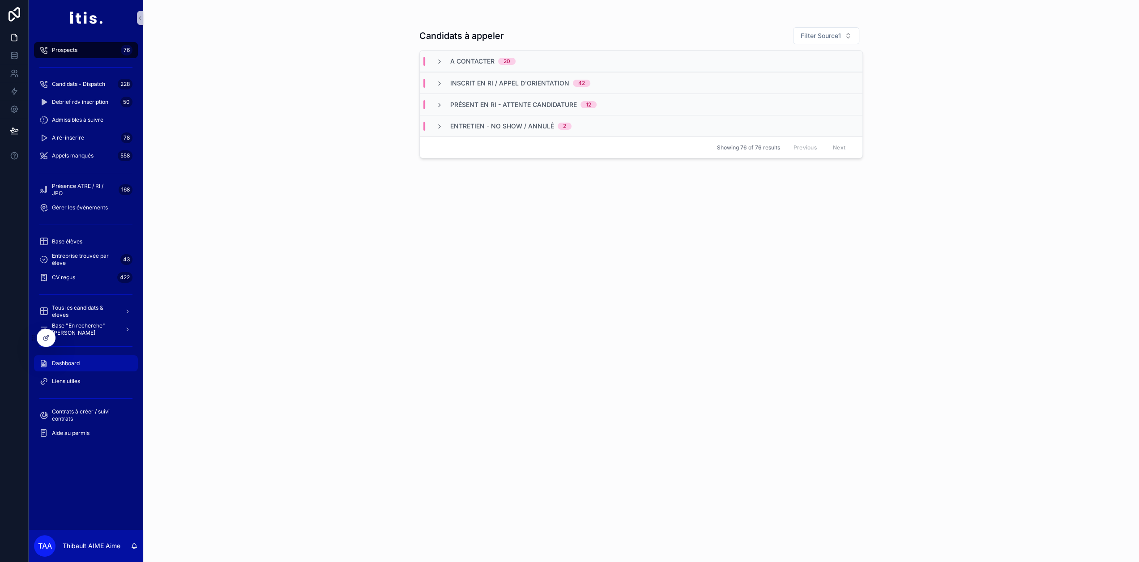
click at [77, 356] on link "Dashboard" at bounding box center [86, 363] width 104 height 16
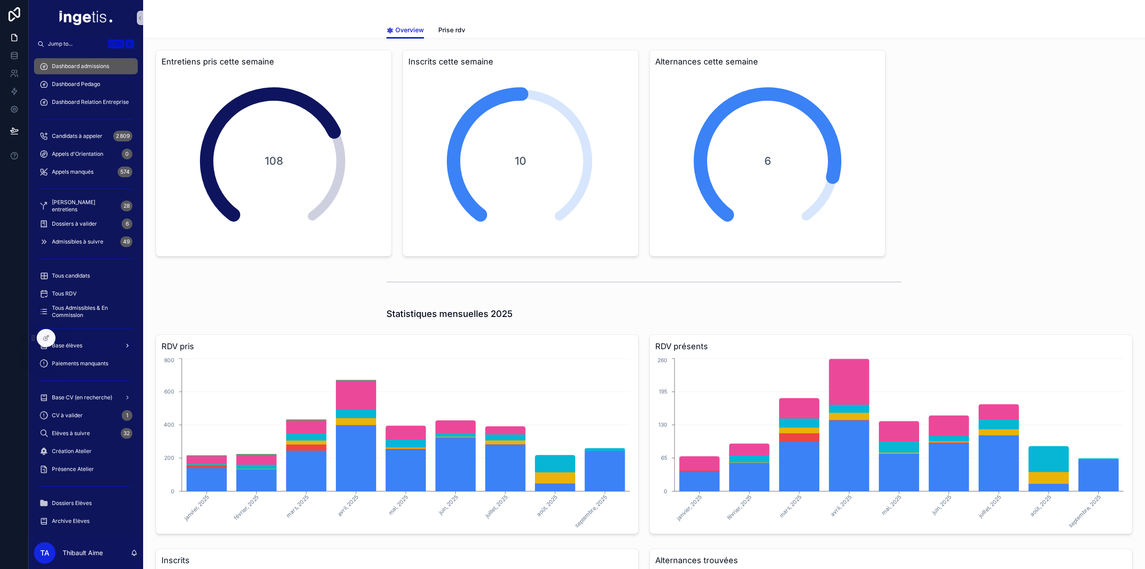
click at [86, 339] on div "Base élèves" at bounding box center [85, 345] width 93 height 14
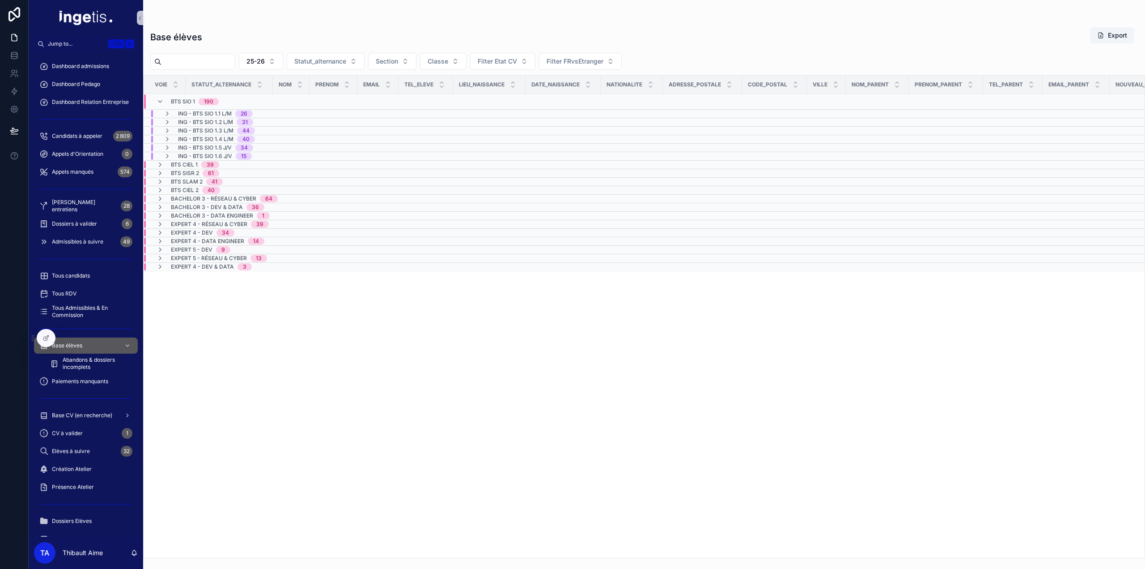
click at [209, 164] on div "39" at bounding box center [210, 164] width 7 height 7
click at [207, 187] on div "No value 2" at bounding box center [200, 188] width 45 height 7
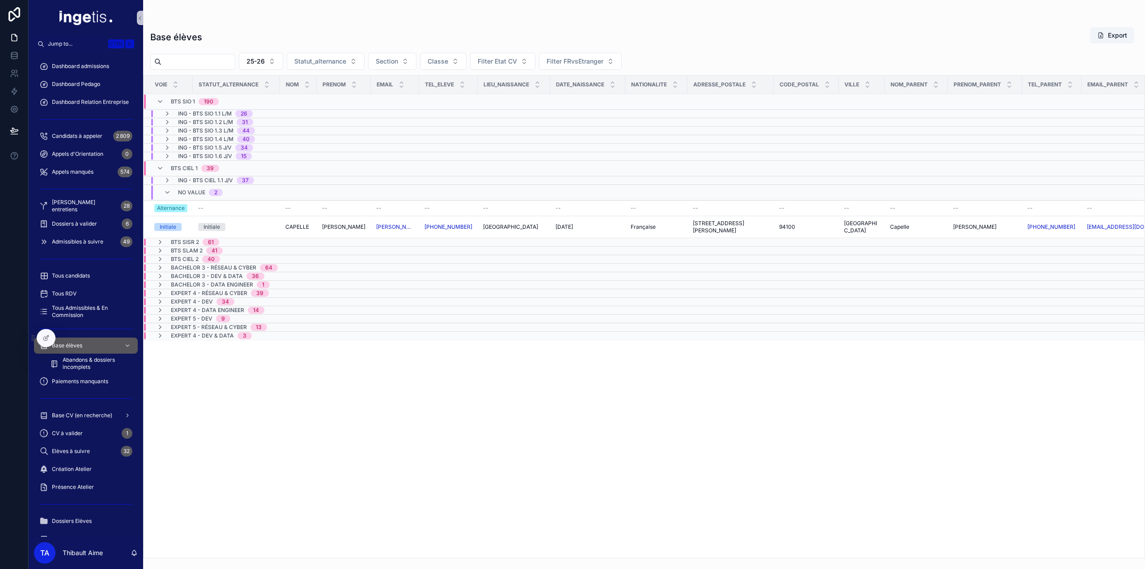
click at [193, 191] on span "No value" at bounding box center [191, 192] width 27 height 7
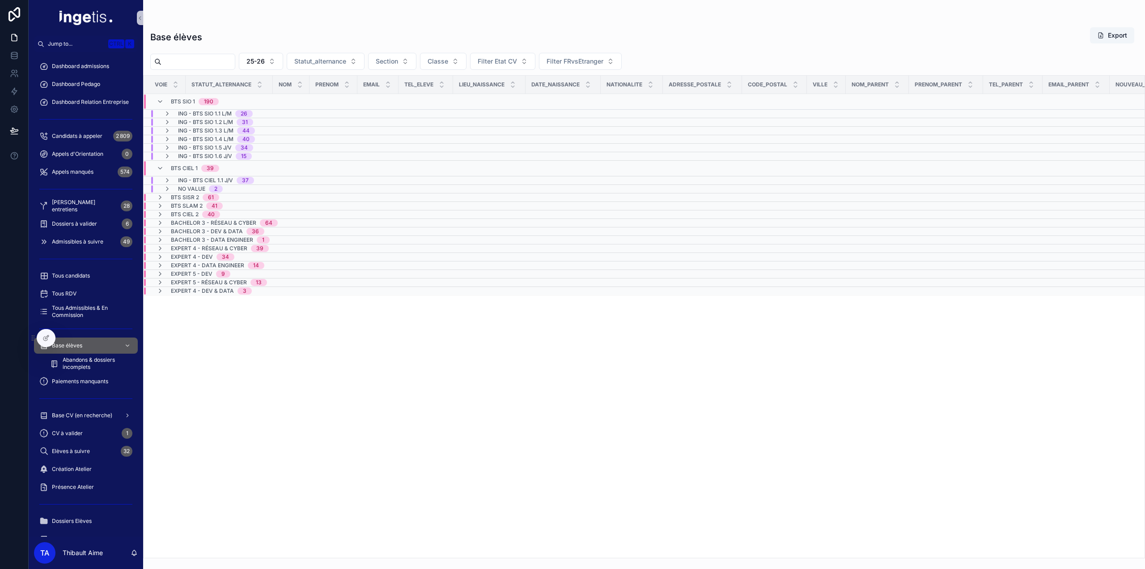
click at [200, 111] on span "ING - BTS SIO 1.1 L/M" at bounding box center [205, 113] width 54 height 7
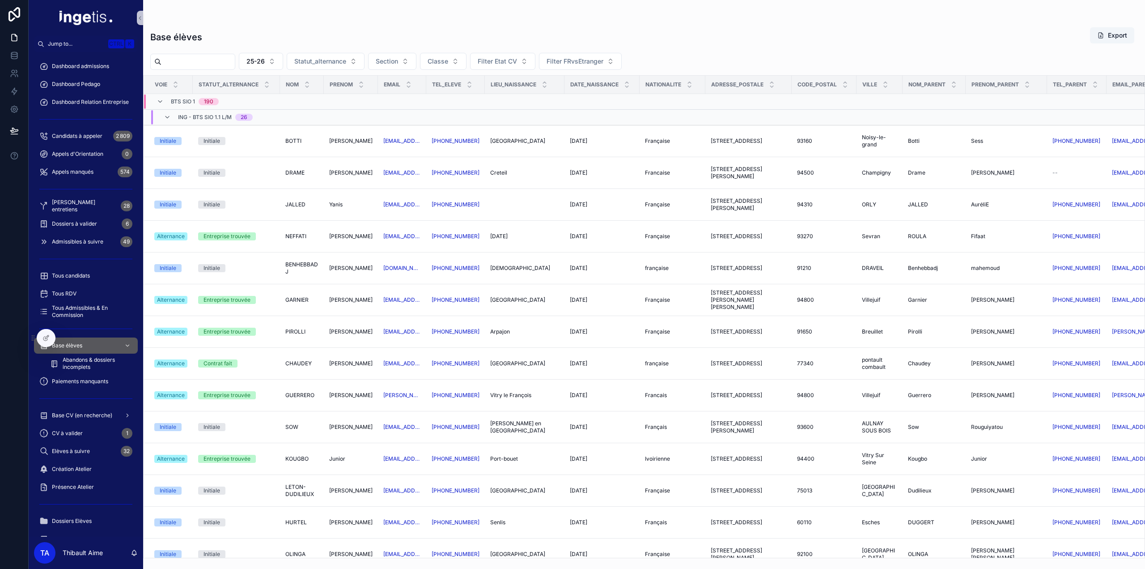
click at [202, 117] on span "ING - BTS SIO 1.1 L/M" at bounding box center [205, 117] width 54 height 7
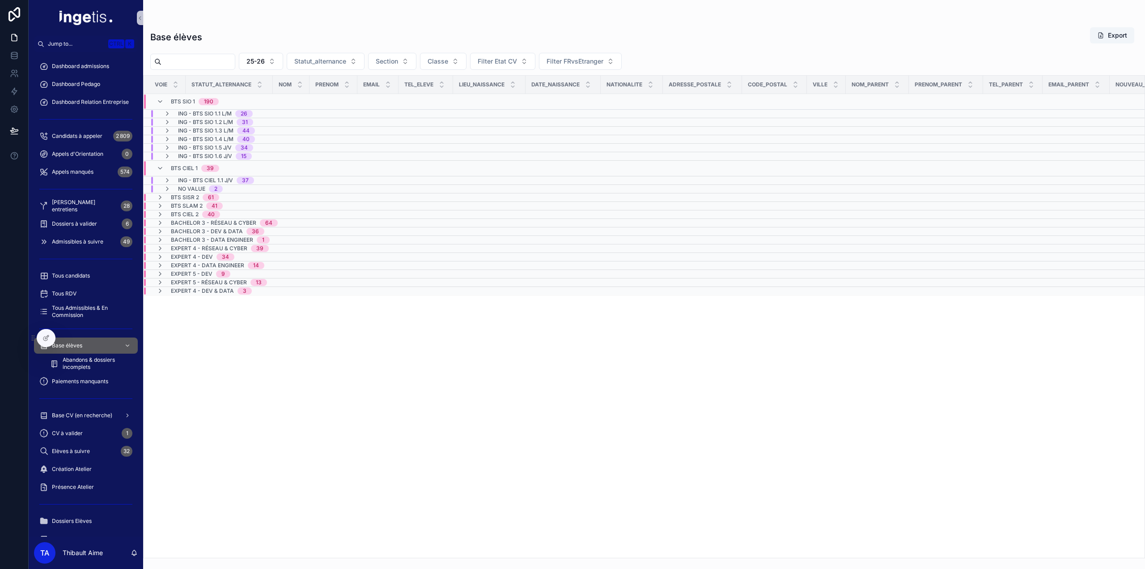
click at [201, 124] on span "ING - BTS SIO 1.2 L/M" at bounding box center [205, 122] width 55 height 7
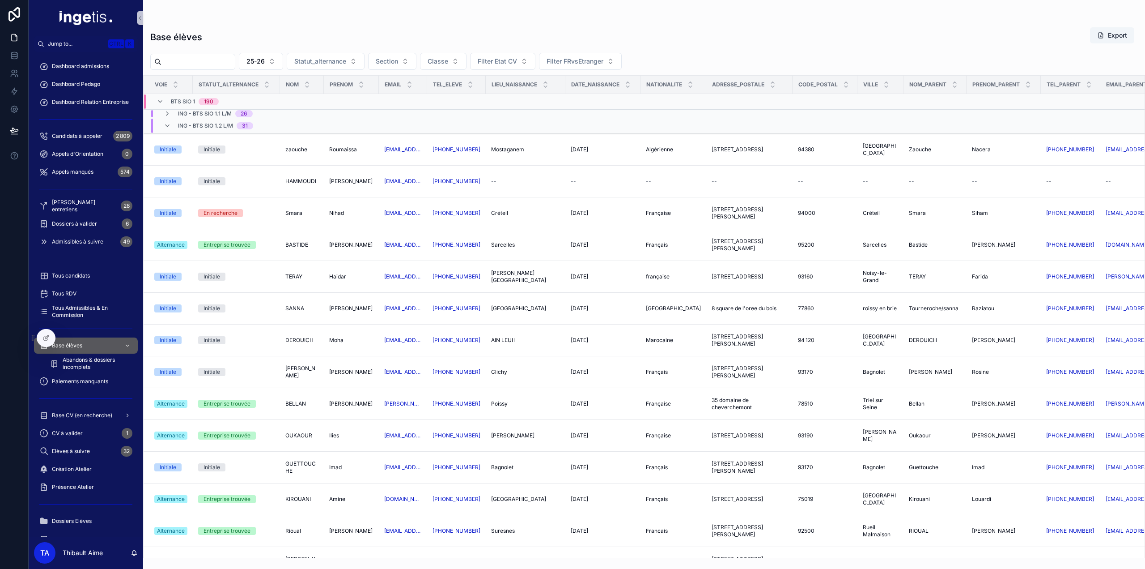
click at [209, 128] on div "ING - BTS SIO 1.2 L/M 31" at bounding box center [215, 126] width 75 height 14
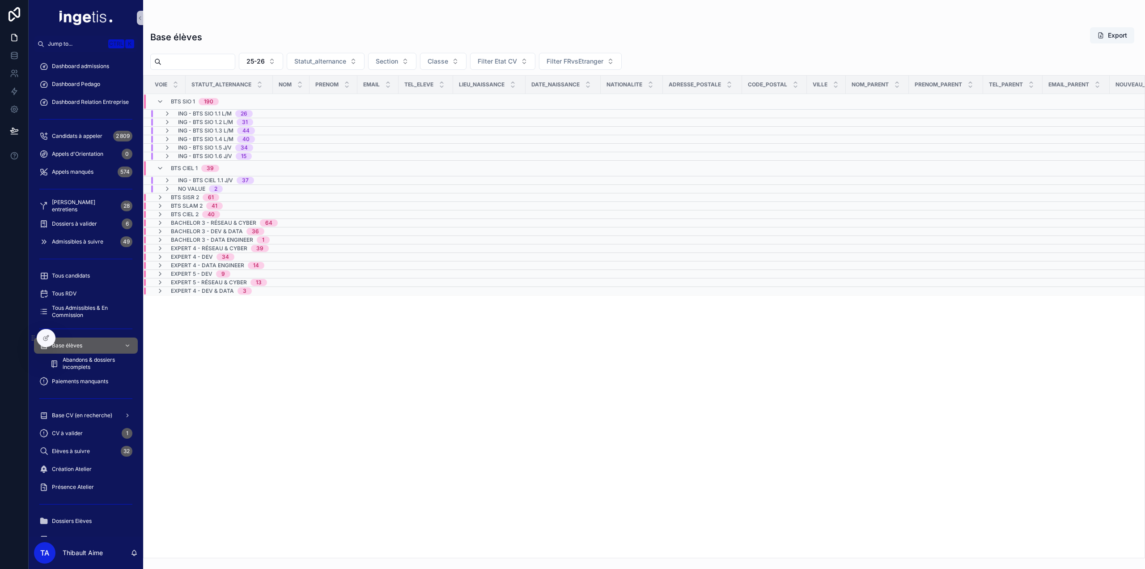
click at [200, 130] on span "ING - BTS SIO 1.3 L/M" at bounding box center [205, 130] width 55 height 7
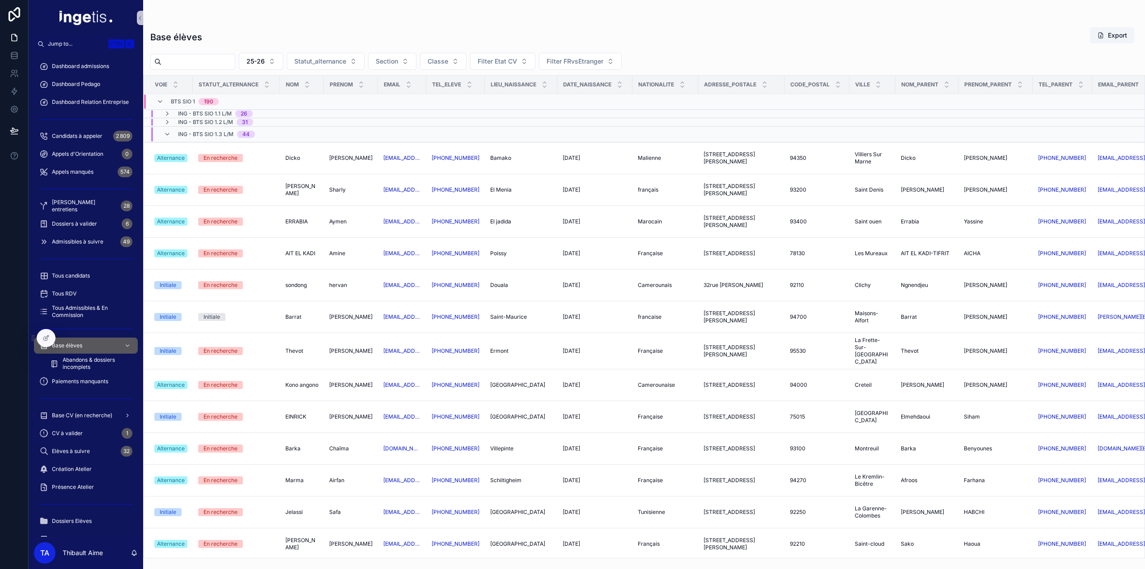
click at [200, 131] on span "ING - BTS SIO 1.3 L/M" at bounding box center [205, 134] width 55 height 7
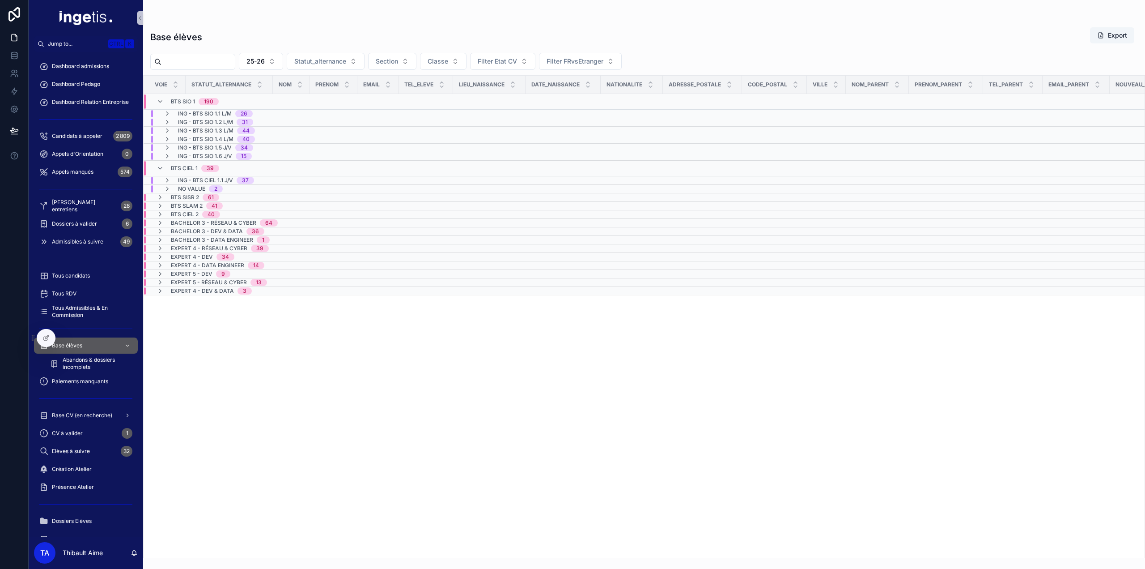
click at [200, 137] on span "ING - BTS SIO 1.4 L/M" at bounding box center [205, 139] width 55 height 7
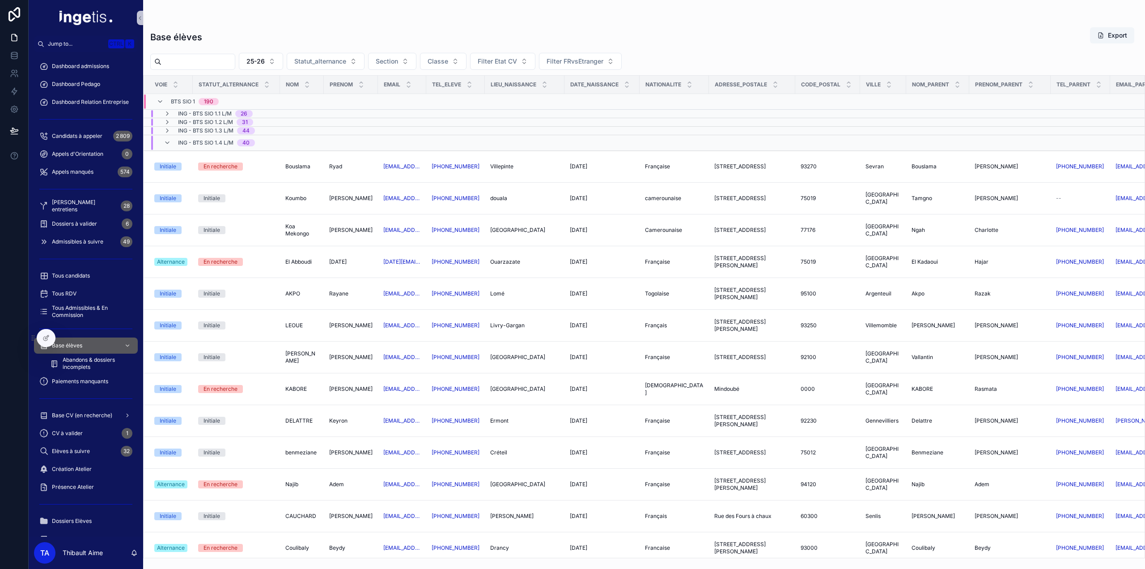
click at [200, 139] on span "ING - BTS SIO 1.4 L/M" at bounding box center [205, 142] width 55 height 7
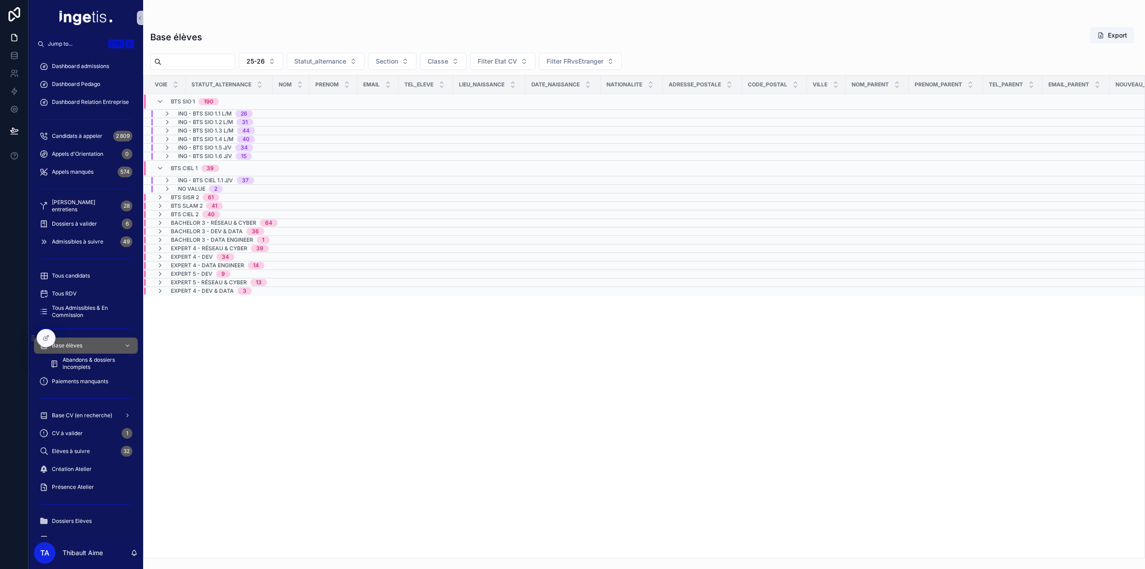
click at [201, 140] on span "ING - BTS SIO 1.4 L/M" at bounding box center [205, 139] width 55 height 7
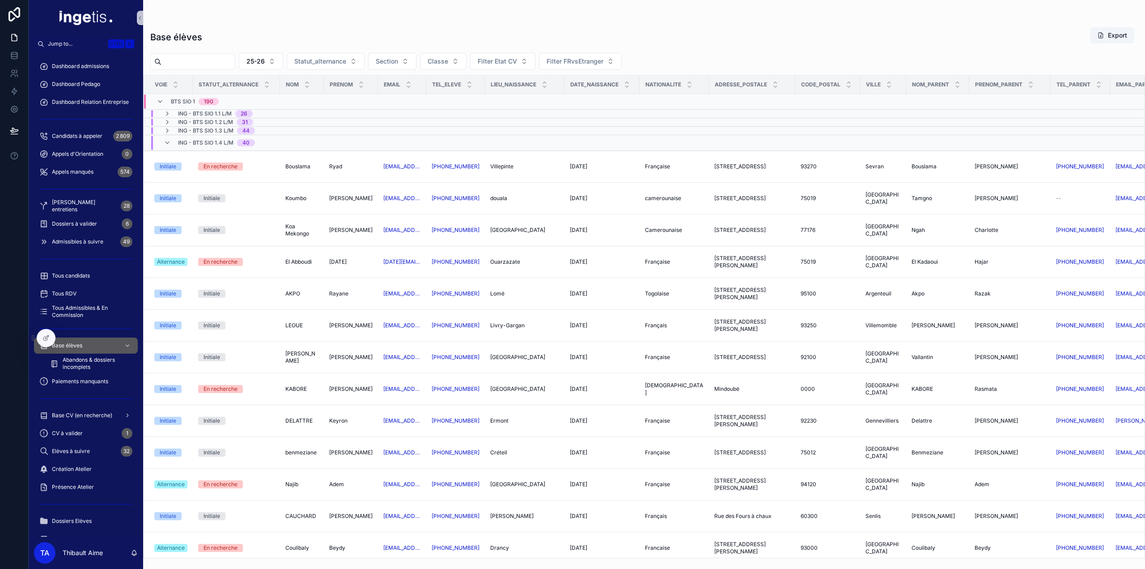
click at [208, 141] on span "ING - BTS SIO 1.4 L/M" at bounding box center [205, 142] width 55 height 7
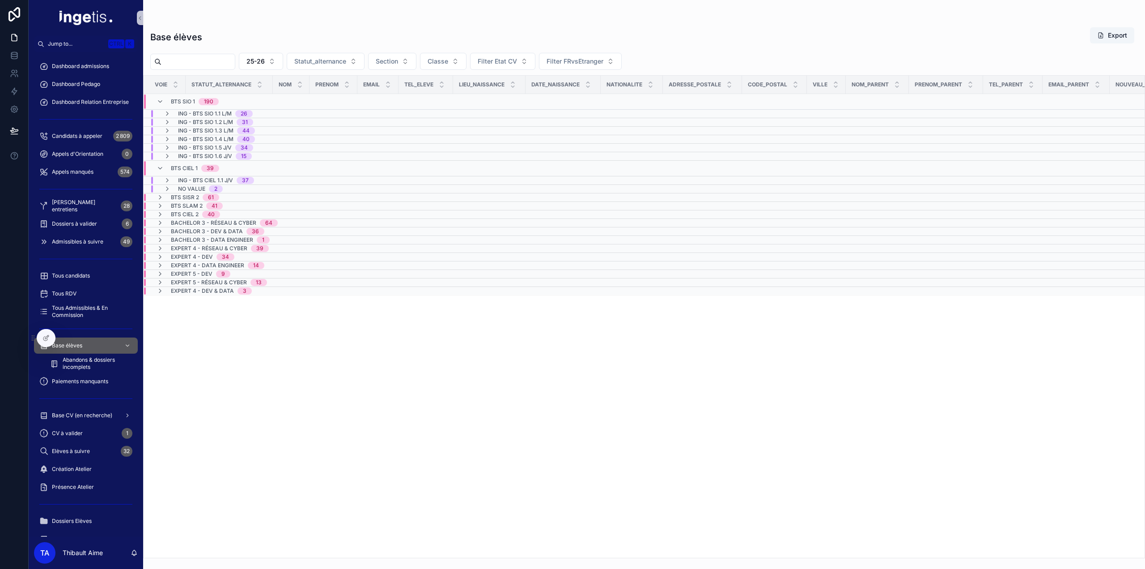
click at [212, 149] on span "ING - BTS SIO 1.5 J/V" at bounding box center [205, 147] width 54 height 7
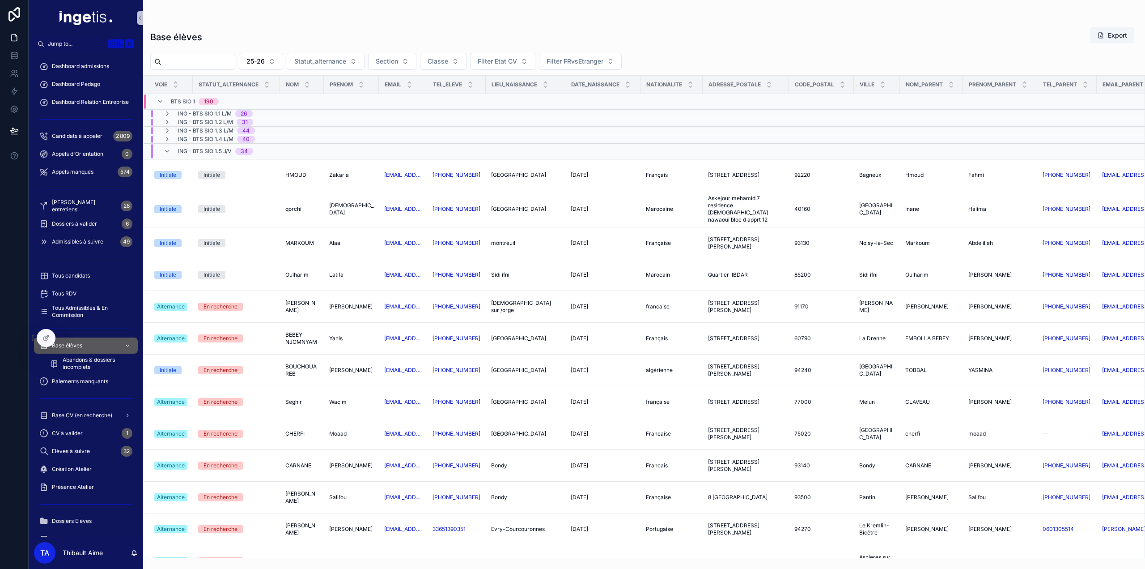
click at [204, 146] on div "ING - BTS SIO 1.5 J/V 34" at bounding box center [215, 151] width 75 height 14
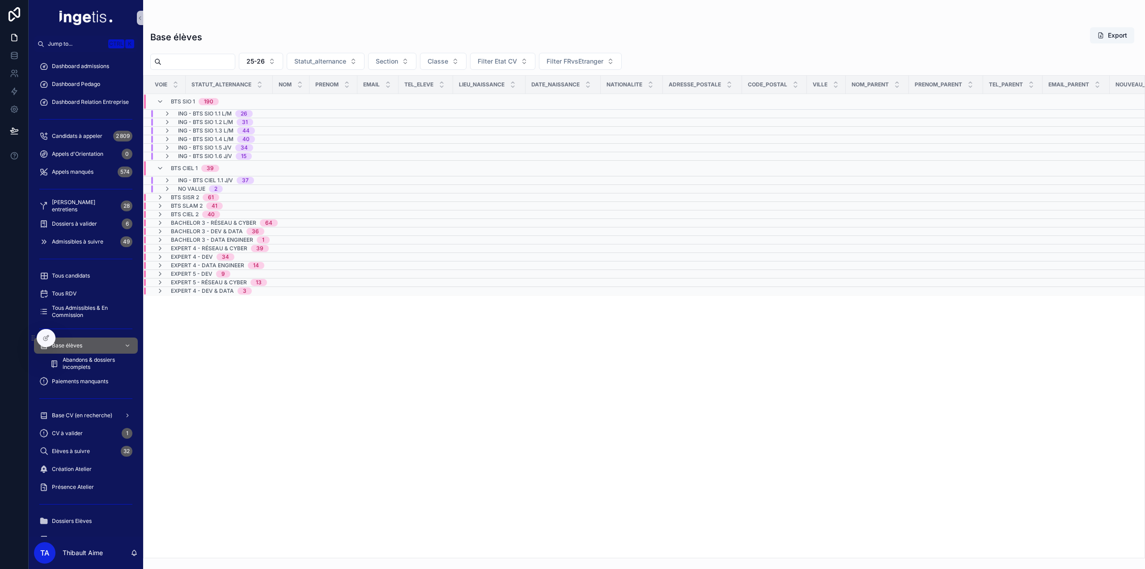
click at [201, 153] on span "ING - BTS SIO 1.6 J/V" at bounding box center [205, 156] width 54 height 7
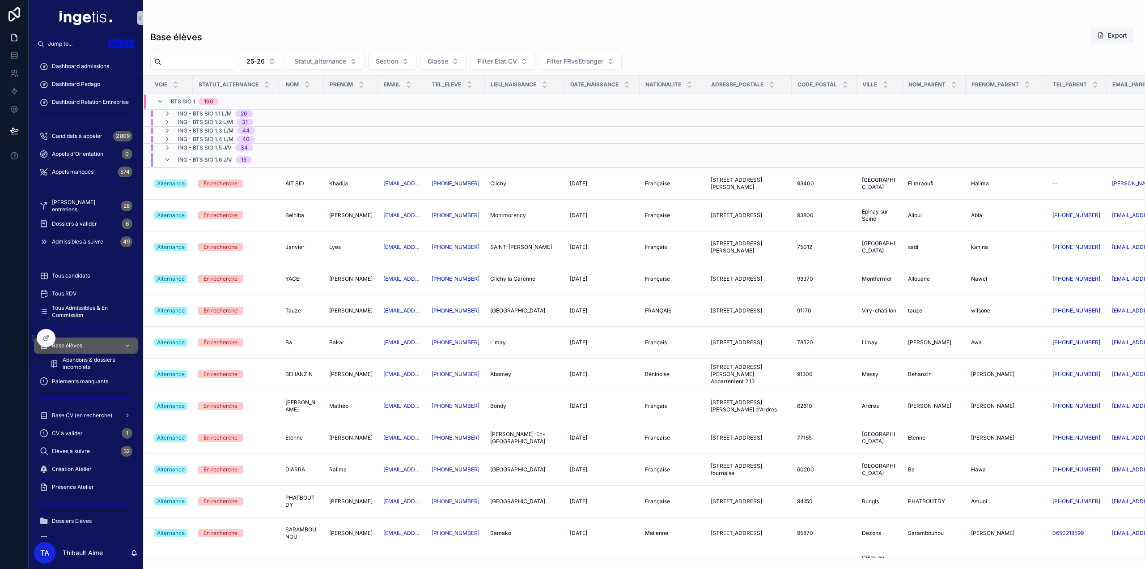
click at [199, 154] on div "ING - BTS SIO 1.6 J/V 15" at bounding box center [215, 160] width 74 height 14
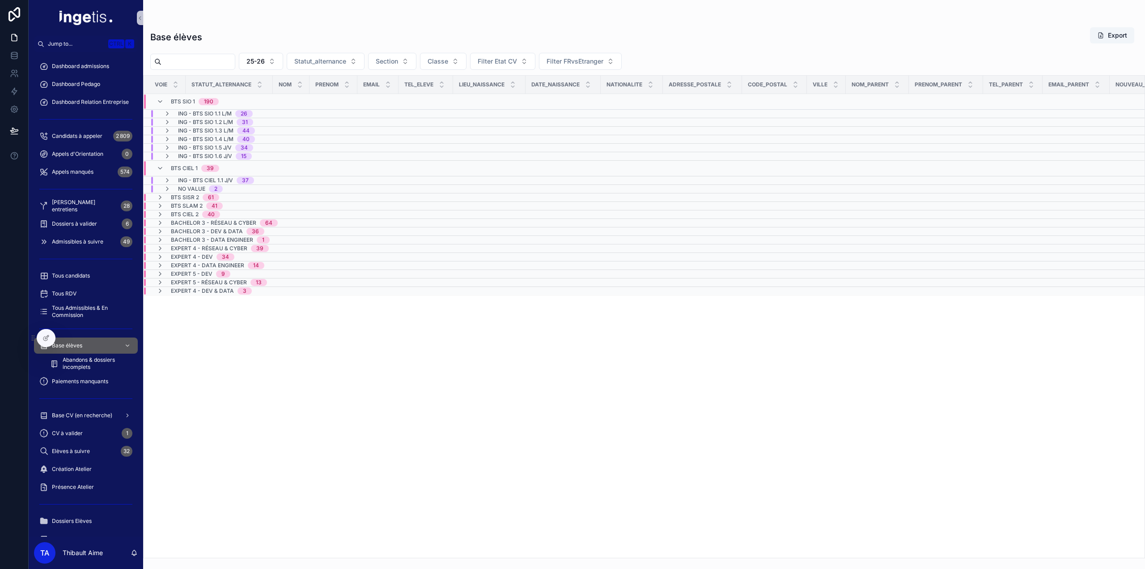
click at [217, 219] on span "Bachelor 3 - Réseau & Cyber" at bounding box center [213, 222] width 85 height 7
click at [221, 223] on span "Bachelor 3 - Réseau & Cyber" at bounding box center [213, 226] width 85 height 7
click at [209, 103] on div "190" at bounding box center [208, 101] width 9 height 7
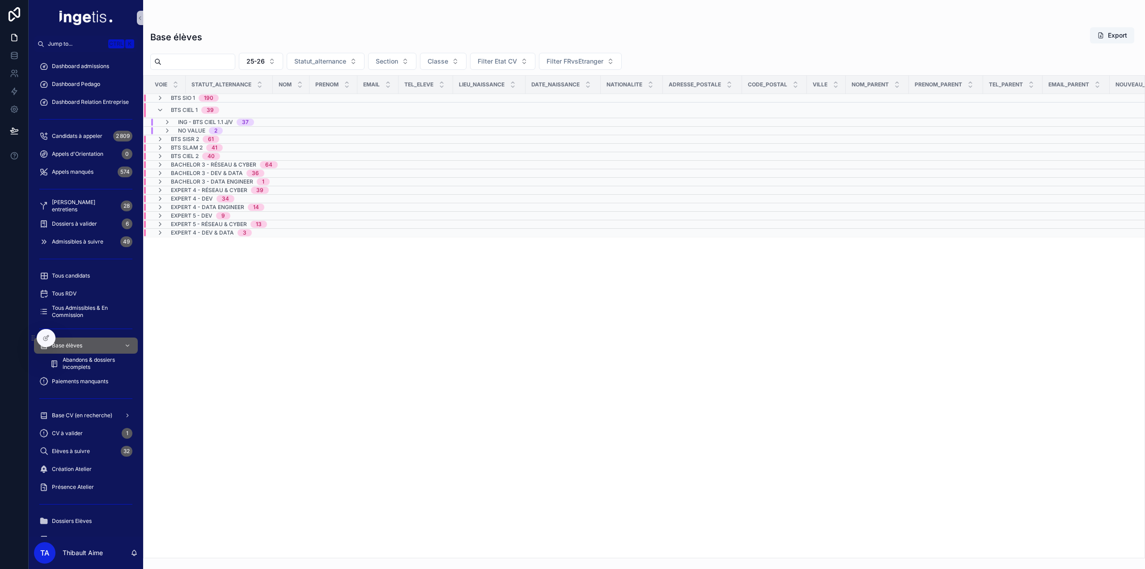
click at [201, 113] on div "BTS CIEL 1 39" at bounding box center [195, 110] width 48 height 14
click at [102, 72] on div "Dashboard admissions" at bounding box center [85, 66] width 93 height 14
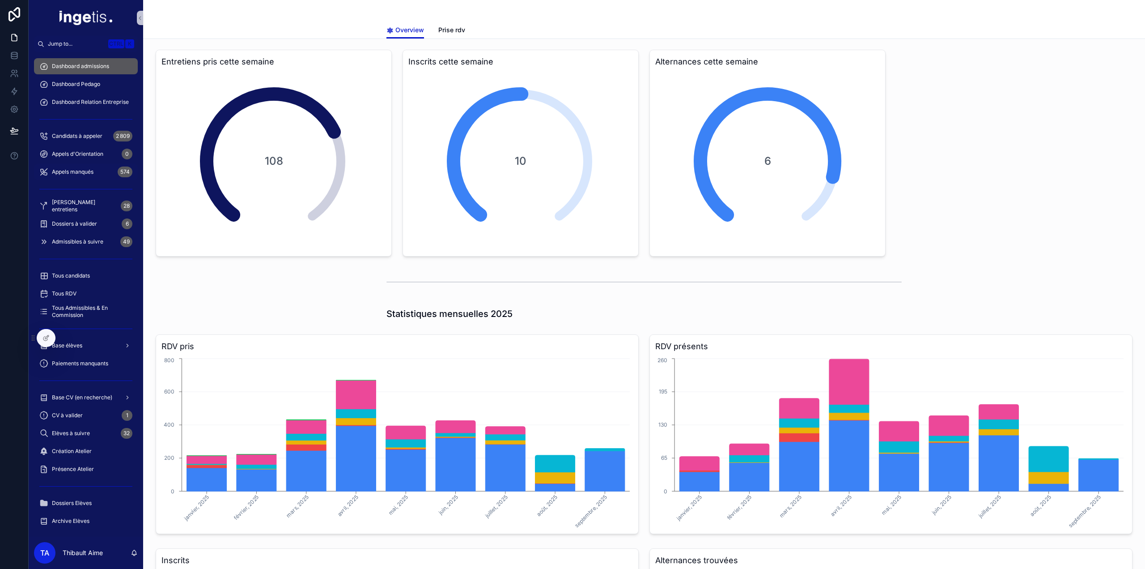
click at [98, 173] on div "Appels manqués 574" at bounding box center [85, 172] width 93 height 14
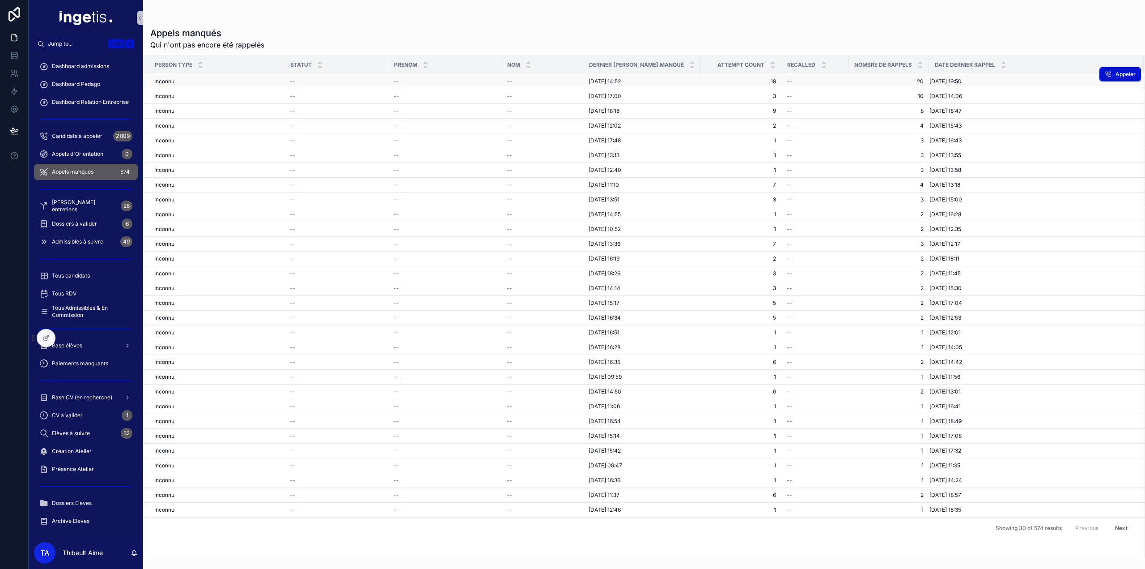
click at [565, 81] on div "--" at bounding box center [542, 81] width 71 height 7
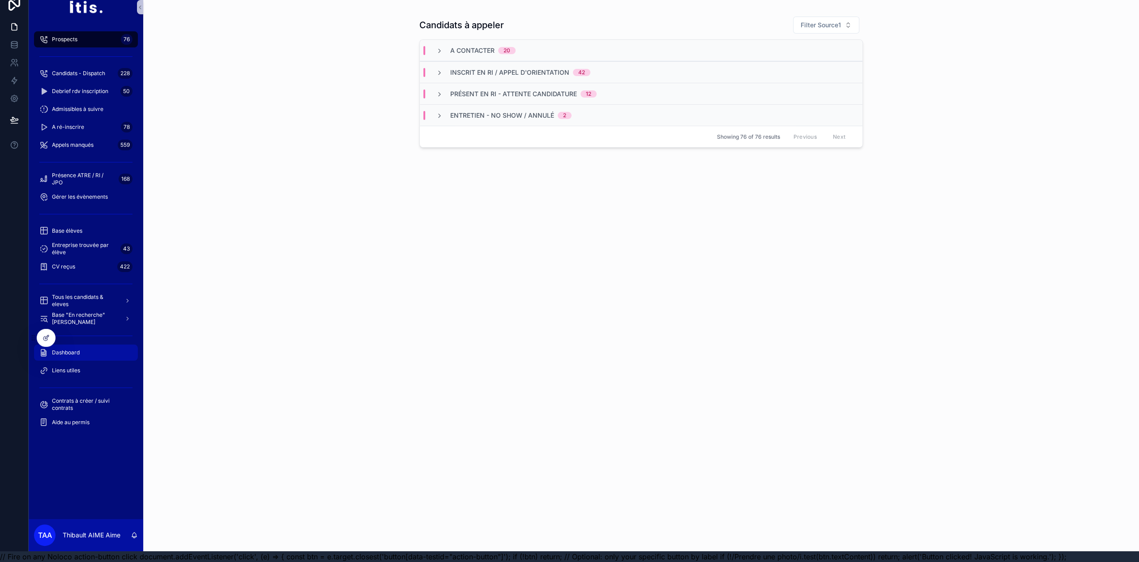
scroll to position [17, 0]
click at [96, 345] on div "Dashboard" at bounding box center [85, 352] width 93 height 14
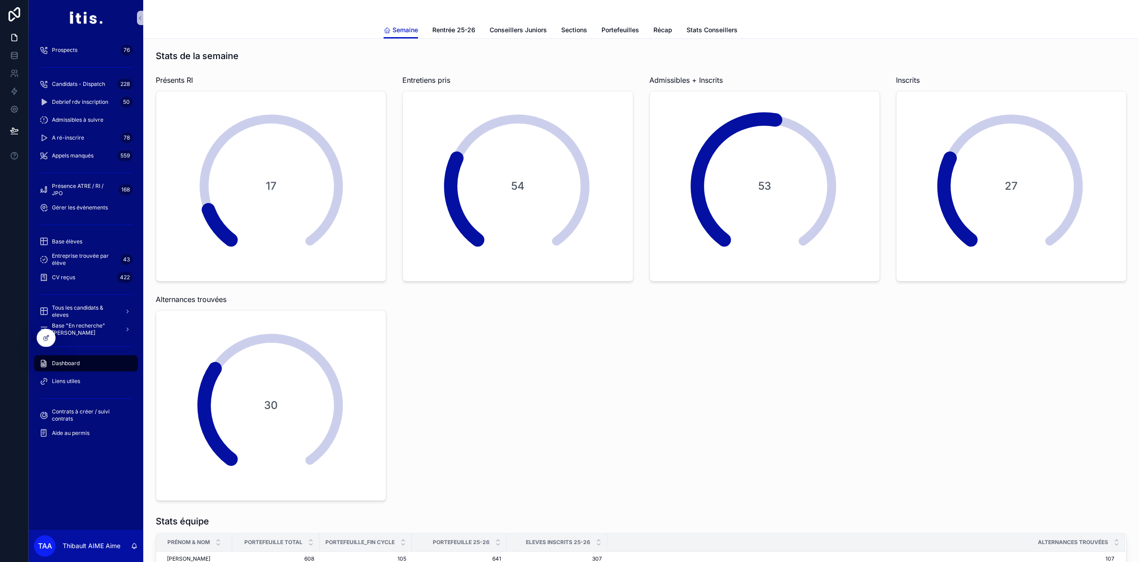
drag, startPoint x: 248, startPoint y: 0, endPoint x: 553, endPoint y: 340, distance: 456.9
click at [553, 340] on div "Stats de la semaine Présents RI 17 Entretiens pris 54 Admissibles + Inscrits 53…" at bounding box center [640, 275] width 981 height 458
drag, startPoint x: 688, startPoint y: 396, endPoint x: 673, endPoint y: 390, distance: 16.0
click at [688, 396] on div "Stats de la semaine Présents RI 17 Entretiens pris 54 Admissibles + Inscrits 53…" at bounding box center [640, 275] width 981 height 458
click at [94, 239] on div "Base élèves" at bounding box center [85, 241] width 93 height 14
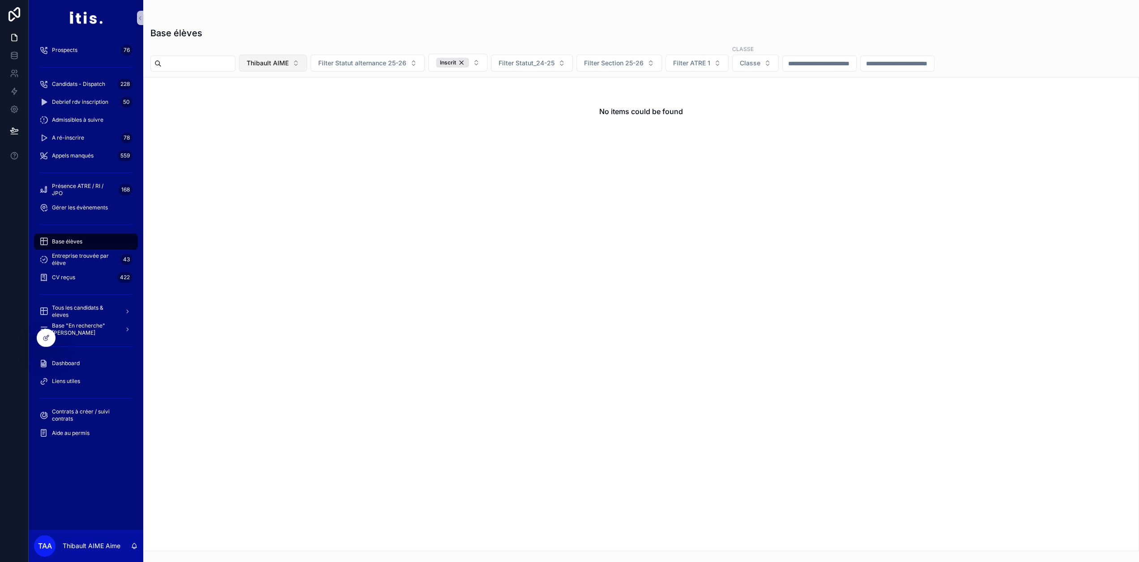
click at [289, 59] on span "Thibault AIME" at bounding box center [268, 63] width 42 height 9
click at [297, 98] on div "None" at bounding box center [291, 99] width 107 height 14
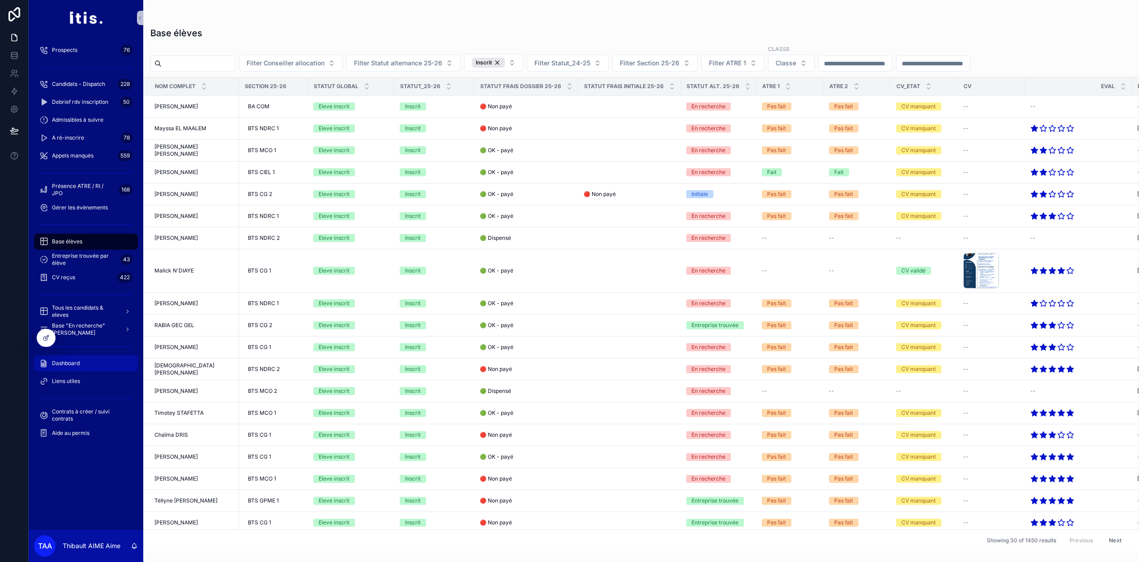
click at [85, 358] on div "Dashboard" at bounding box center [85, 363] width 93 height 14
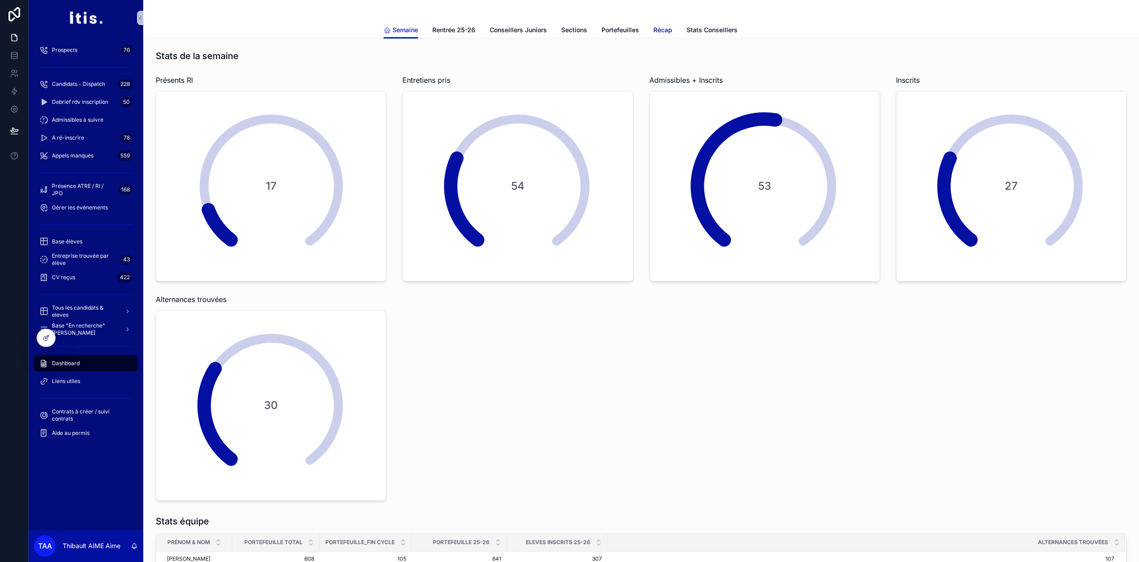
click at [668, 34] on span "Récap" at bounding box center [662, 30] width 19 height 9
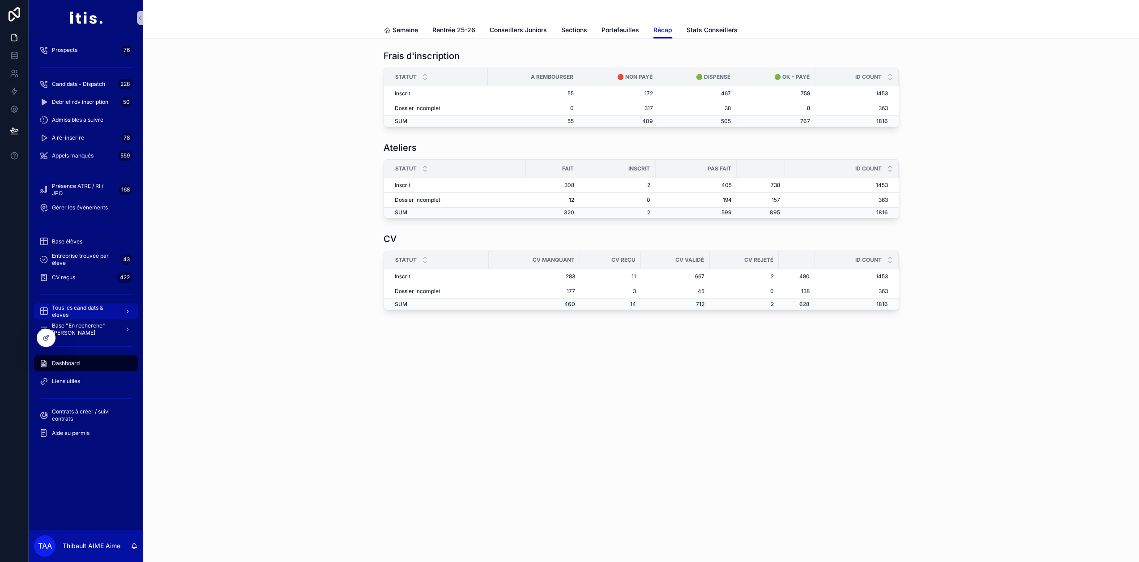
click at [88, 311] on span "Tous les candidats & eleves" at bounding box center [84, 311] width 65 height 14
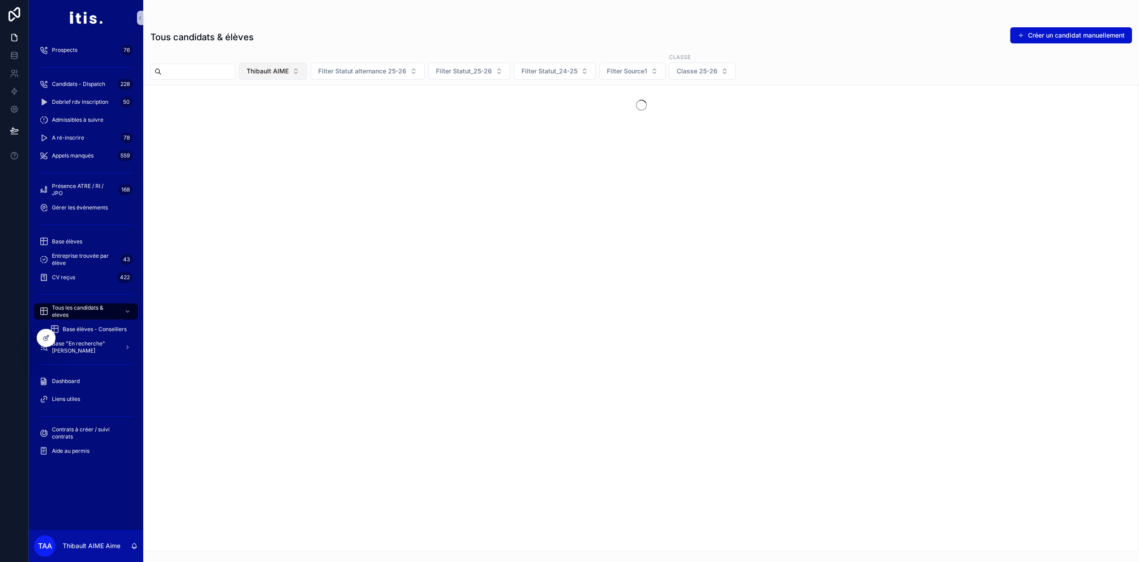
click at [289, 74] on span "Thibault AIME" at bounding box center [268, 71] width 42 height 9
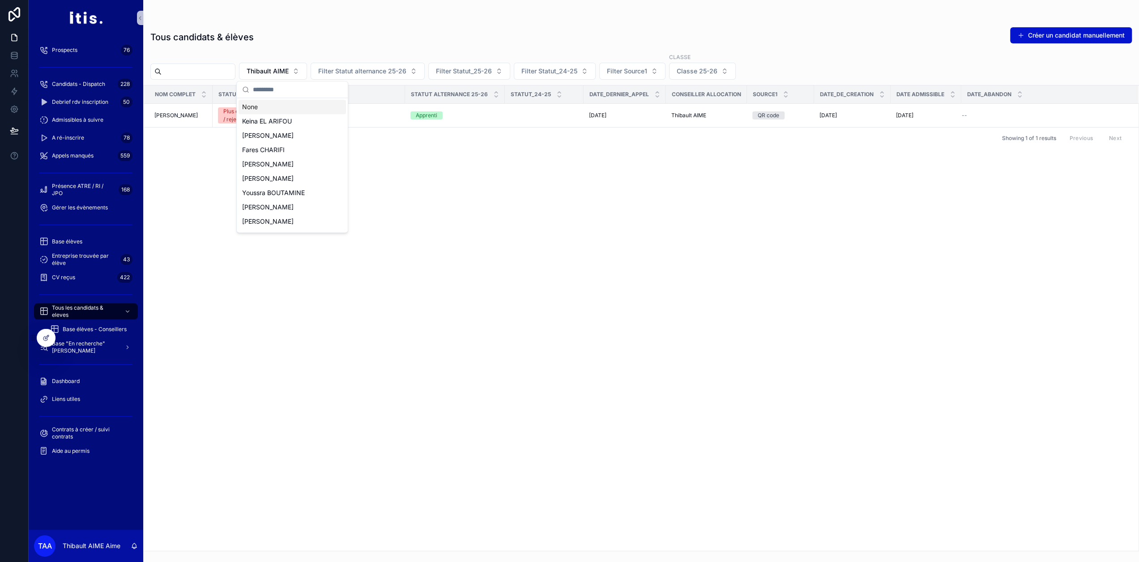
click at [297, 111] on div "None" at bounding box center [291, 107] width 107 height 14
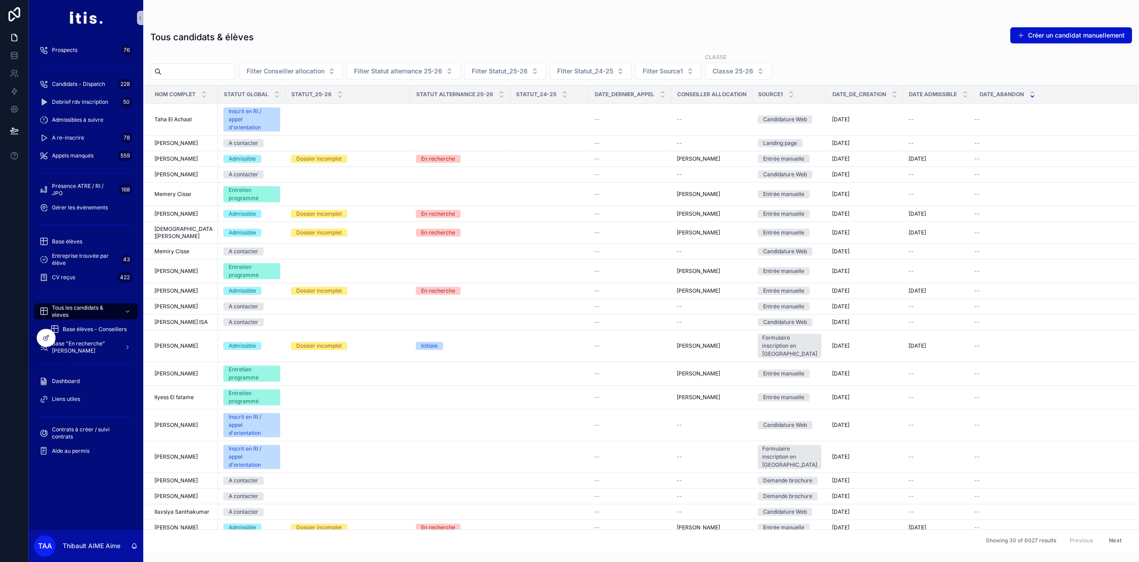
click at [1029, 95] on icon "scrollable content" at bounding box center [1032, 97] width 6 height 6
